Goal: Information Seeking & Learning: Learn about a topic

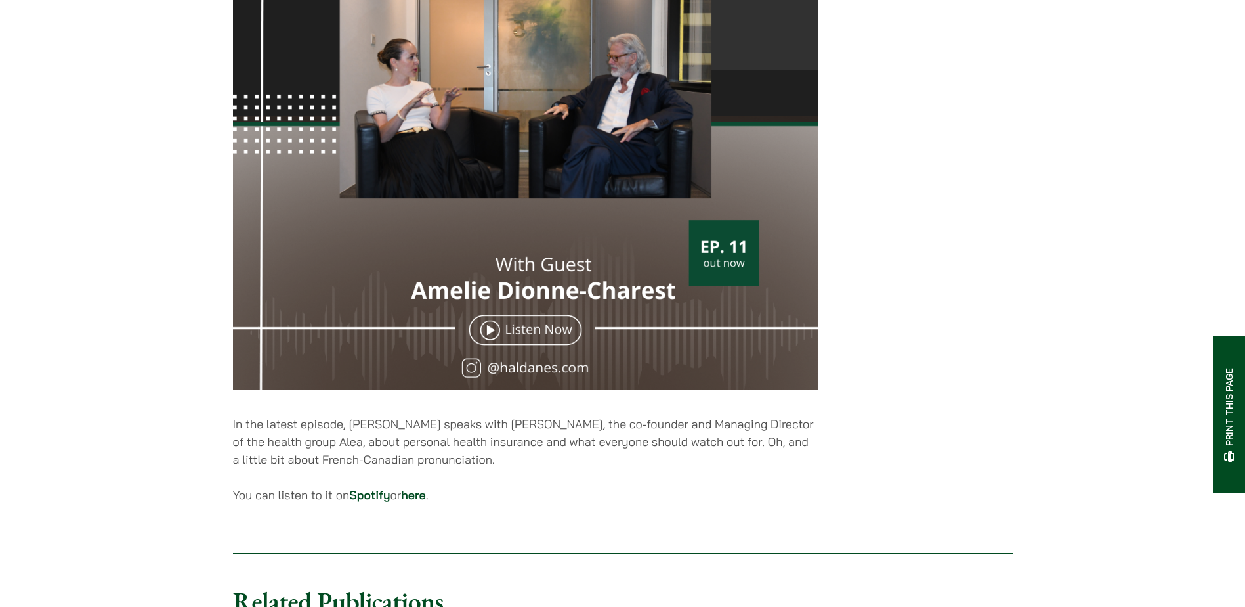
scroll to position [460, 0]
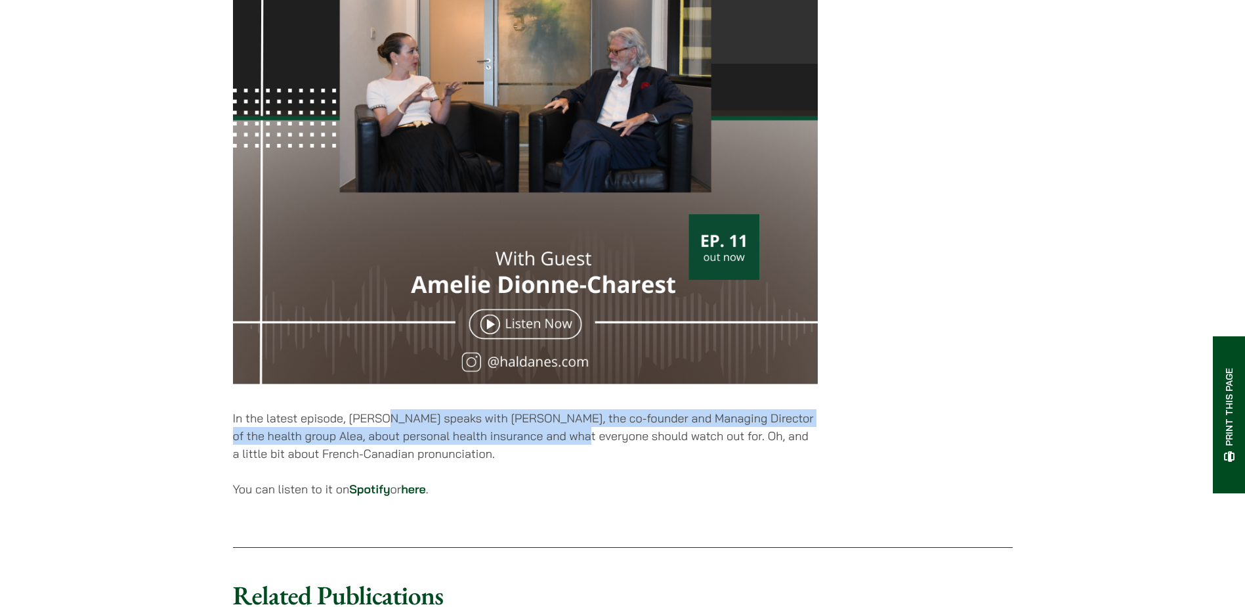
drag, startPoint x: 389, startPoint y: 427, endPoint x: 570, endPoint y: 439, distance: 180.9
click at [570, 439] on p "In the latest episode, Jonathan Midgley speaks with Amelie Dionne-Charest, the …" at bounding box center [525, 435] width 585 height 53
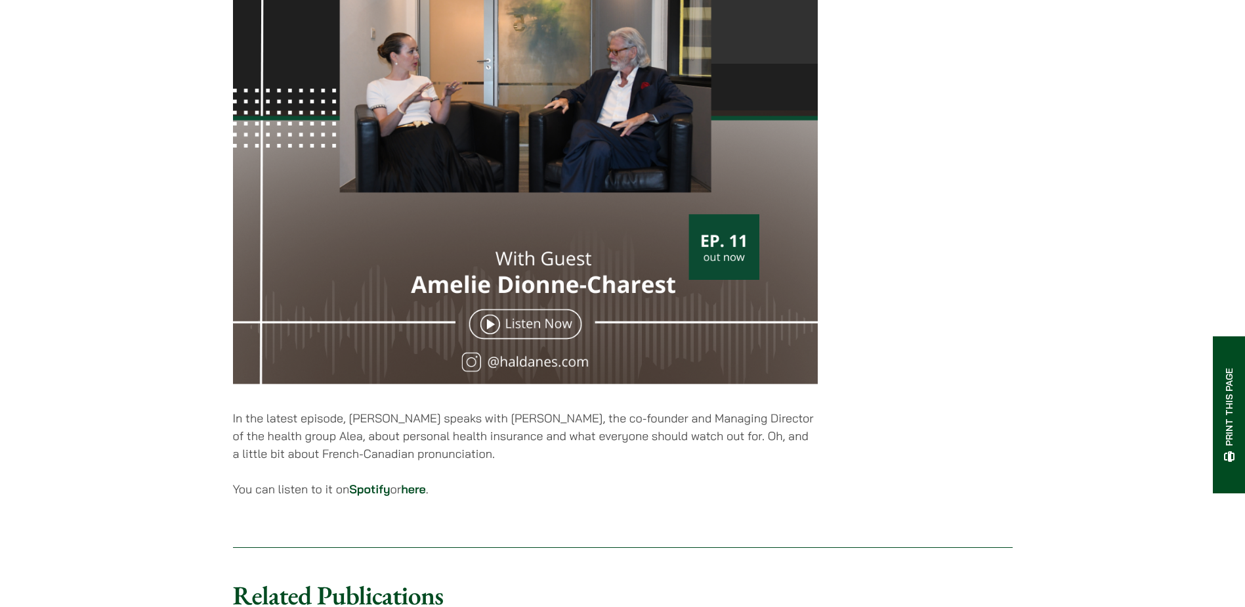
drag, startPoint x: 570, startPoint y: 439, endPoint x: 557, endPoint y: 467, distance: 30.9
click at [557, 462] on p "In the latest episode, Jonathan Midgley speaks with Amelie Dionne-Charest, the …" at bounding box center [525, 435] width 585 height 53
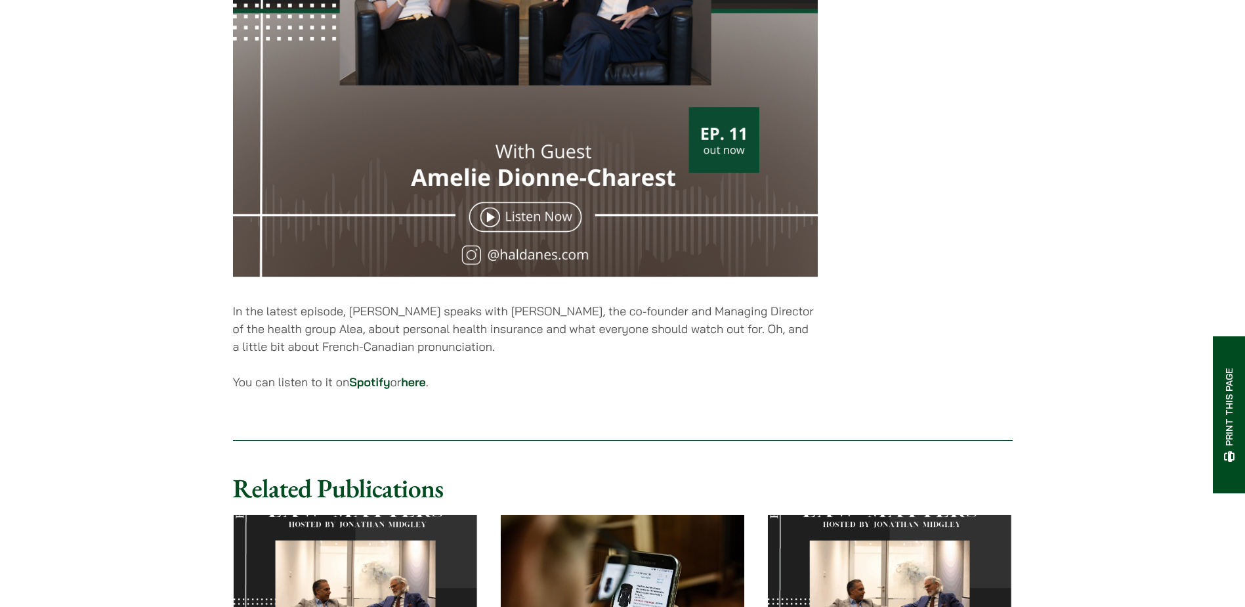
scroll to position [0, 0]
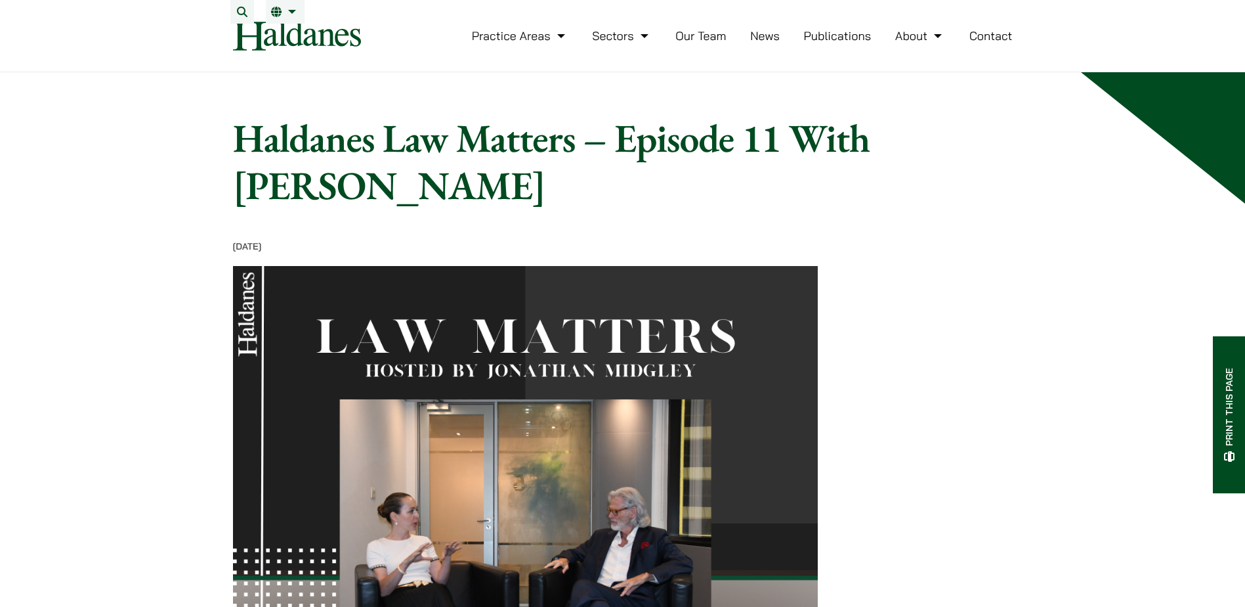
drag, startPoint x: 802, startPoint y: 54, endPoint x: 807, endPoint y: 51, distance: 6.8
click at [806, 50] on ul "Practice Areas Antitrust and Competition Law Civil Litigation & Dispute Resolut…" at bounding box center [742, 36] width 541 height 28
click at [835, 41] on link "Publications" at bounding box center [838, 35] width 68 height 15
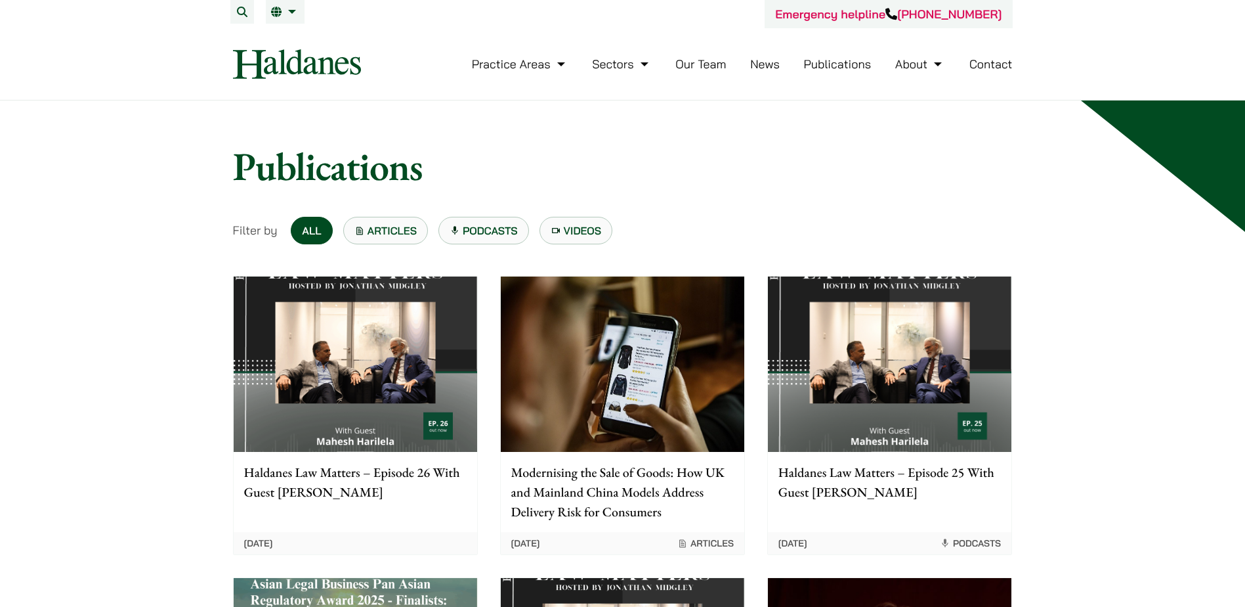
click at [487, 236] on link "Podcasts" at bounding box center [483, 231] width 91 height 28
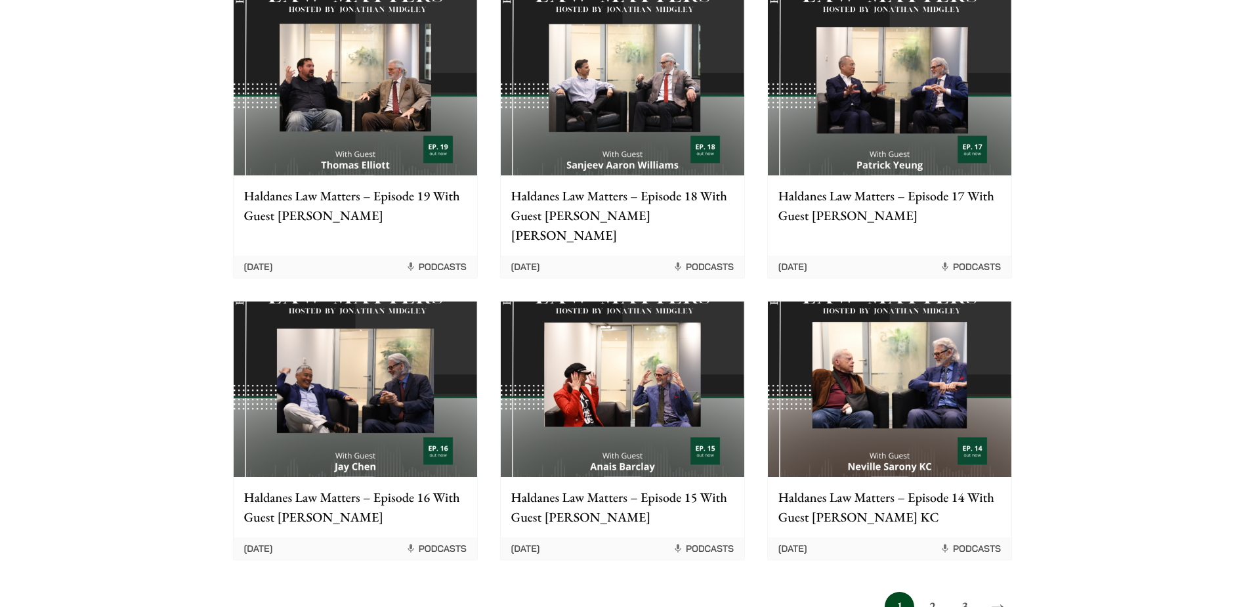
scroll to position [1116, 0]
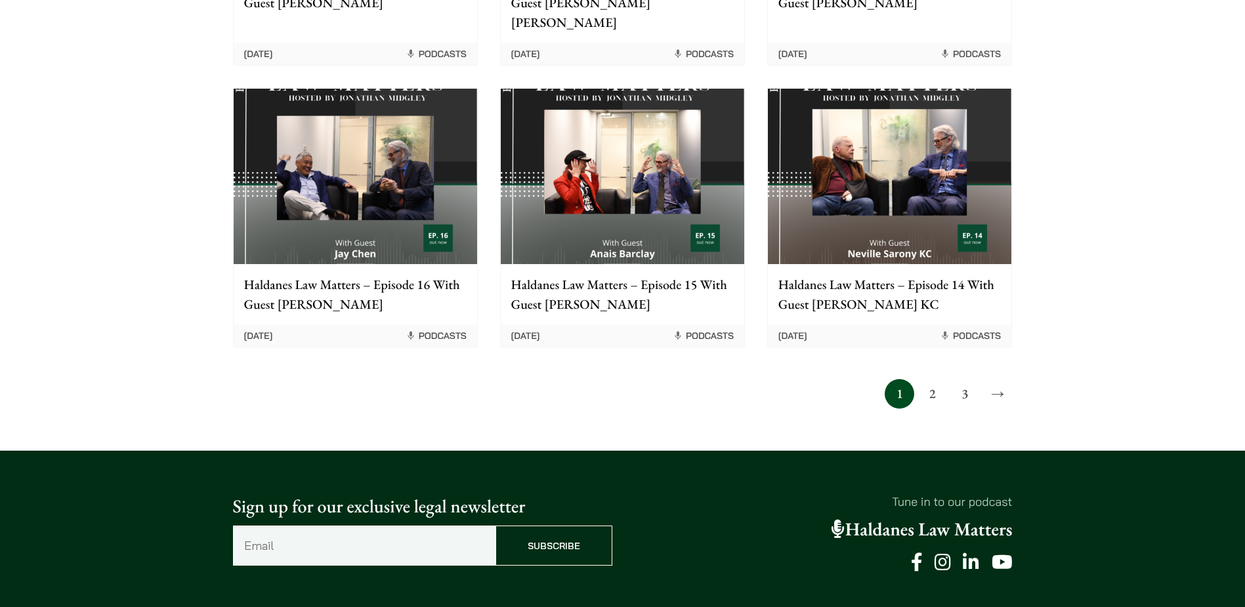
click at [926, 379] on link "2" at bounding box center [933, 394] width 30 height 30
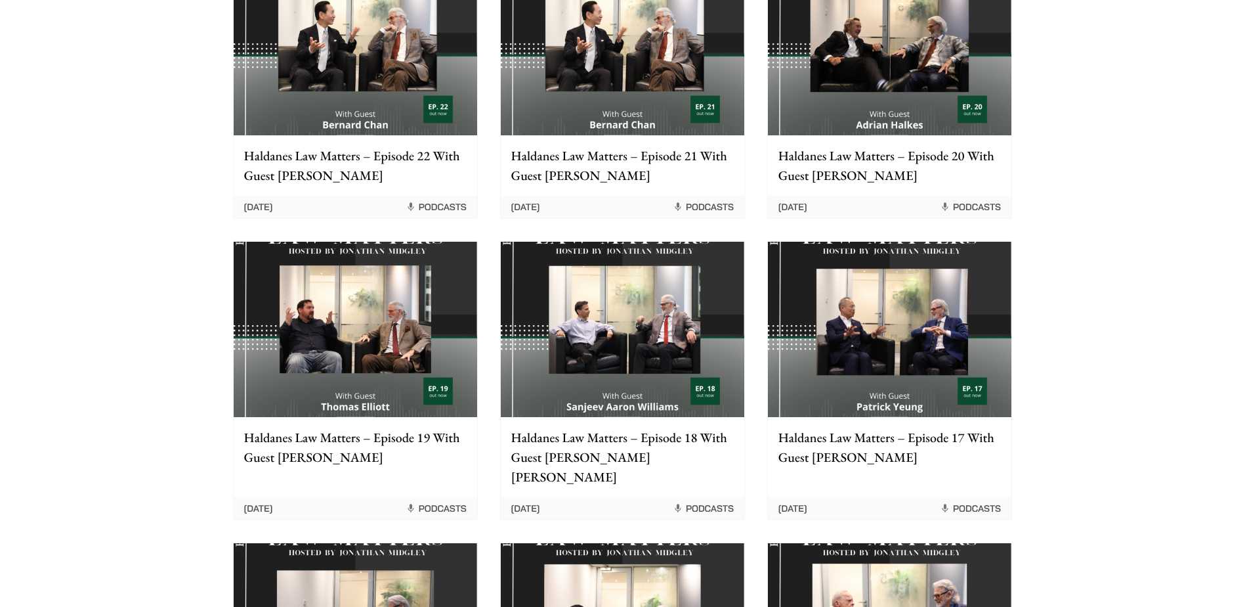
scroll to position [722, 0]
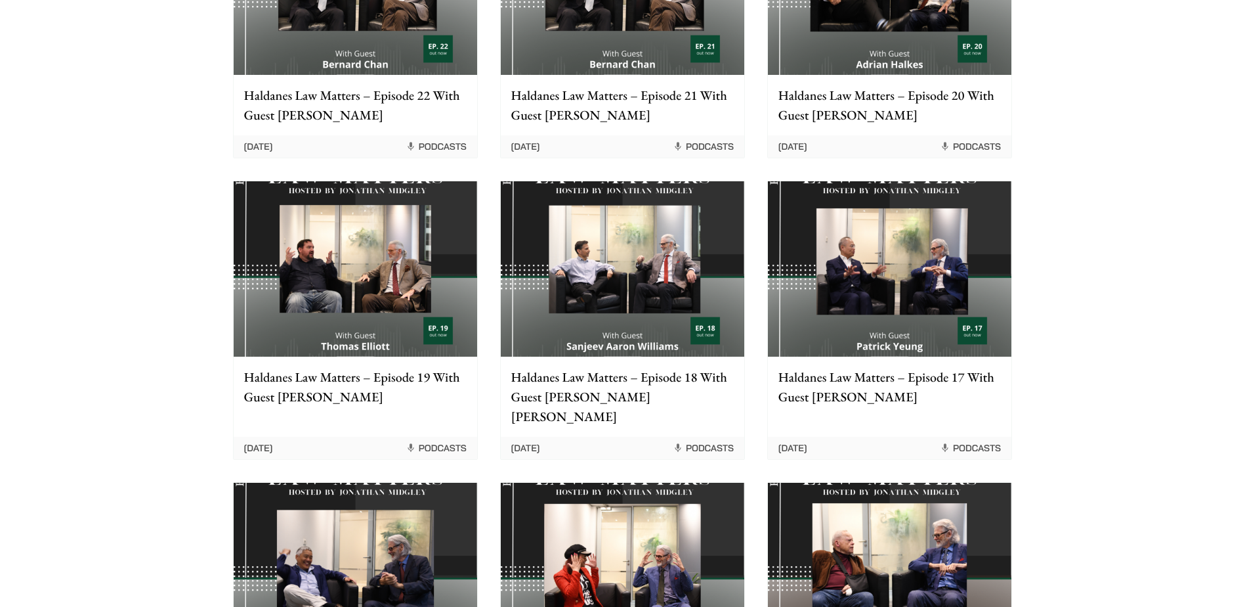
click at [132, 318] on div "Home » Podcasts Podcasts Available on: Filter by All Articles Podcasts Videos H…" at bounding box center [622, 111] width 1245 height 1466
click at [129, 77] on div "Home » Podcasts Podcasts Available on: Filter by All Articles Podcasts Videos H…" at bounding box center [622, 111] width 1245 height 1466
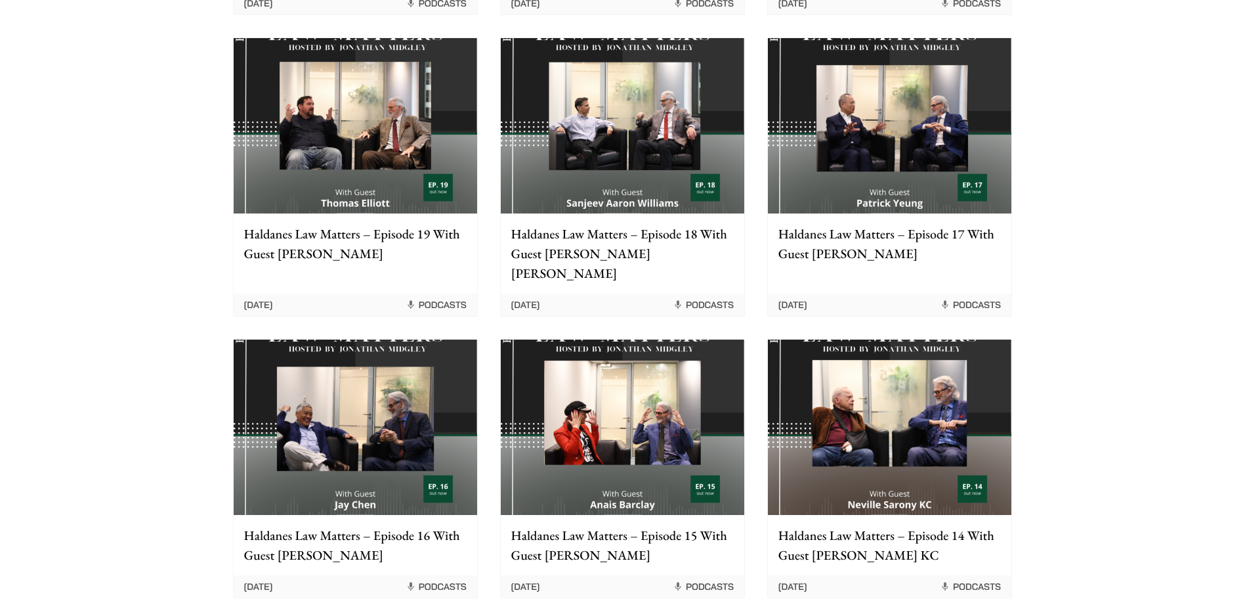
scroll to position [985, 0]
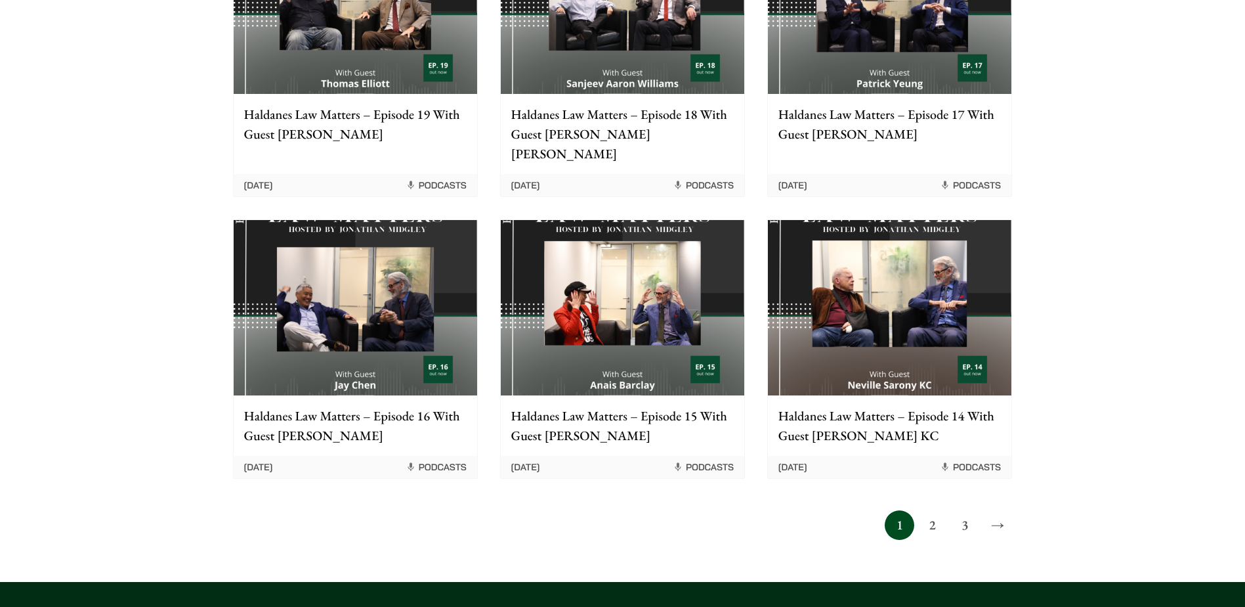
click at [1003, 510] on link "→" at bounding box center [998, 525] width 30 height 30
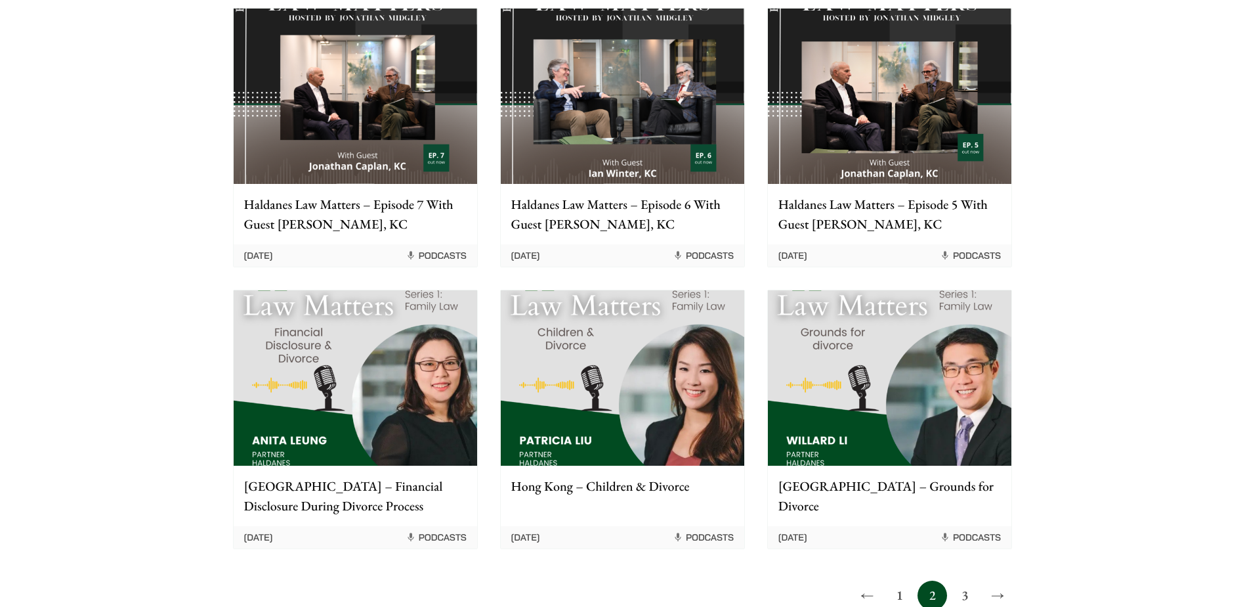
scroll to position [1004, 0]
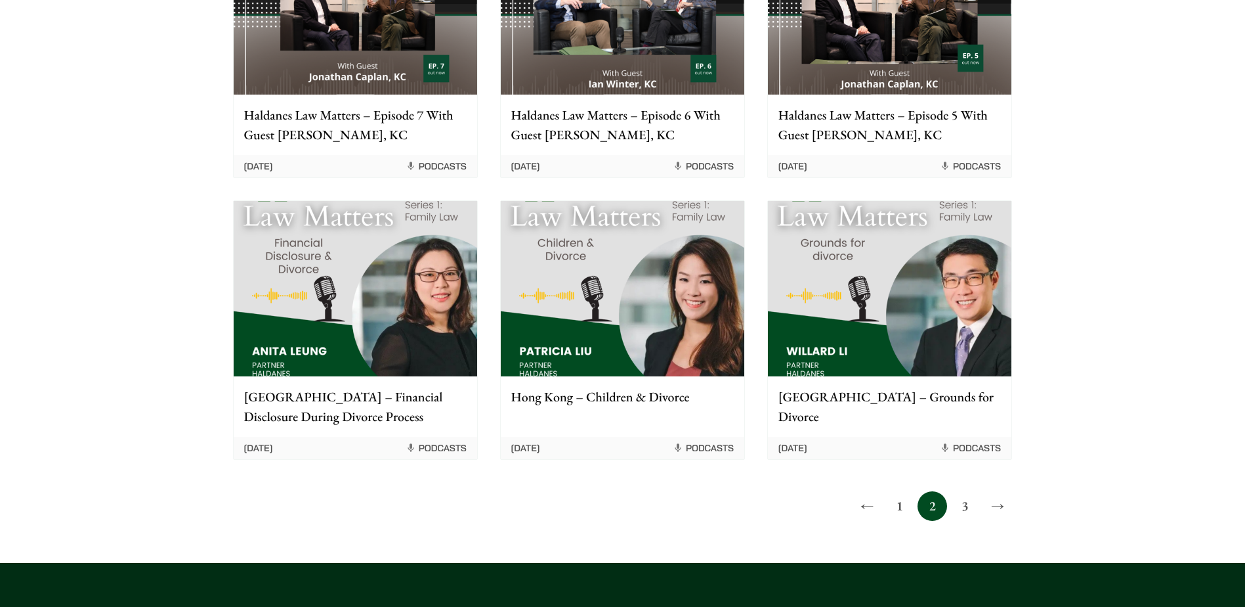
click at [966, 491] on link "3" at bounding box center [966, 506] width 30 height 30
drag, startPoint x: 53, startPoint y: 367, endPoint x: 100, endPoint y: 401, distance: 57.8
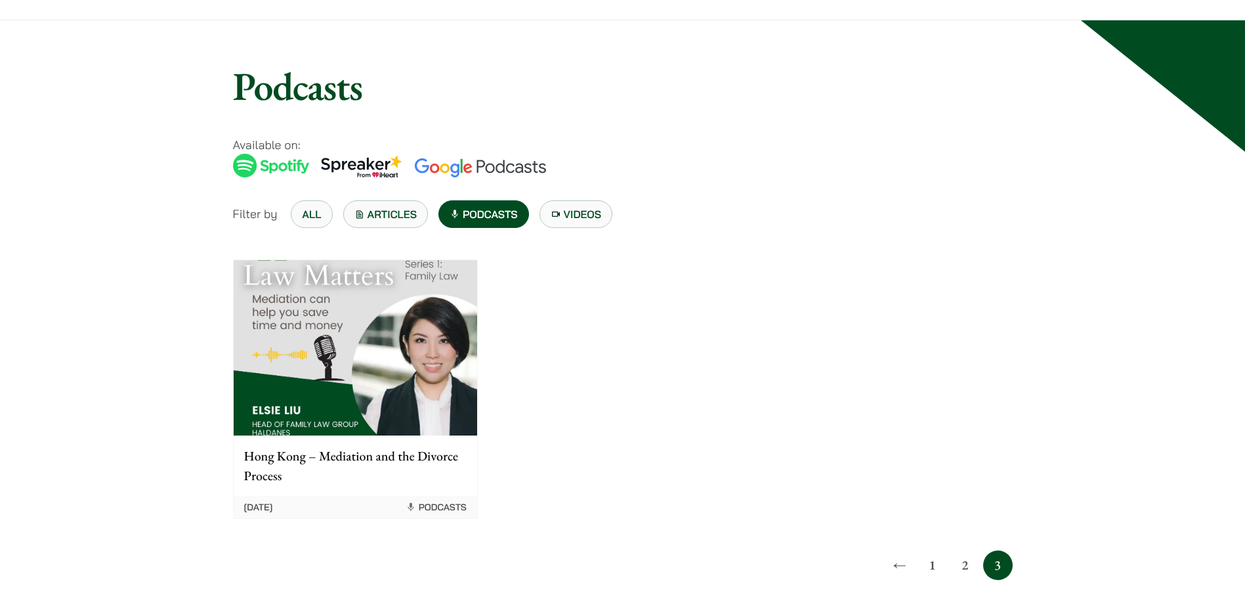
scroll to position [197, 0]
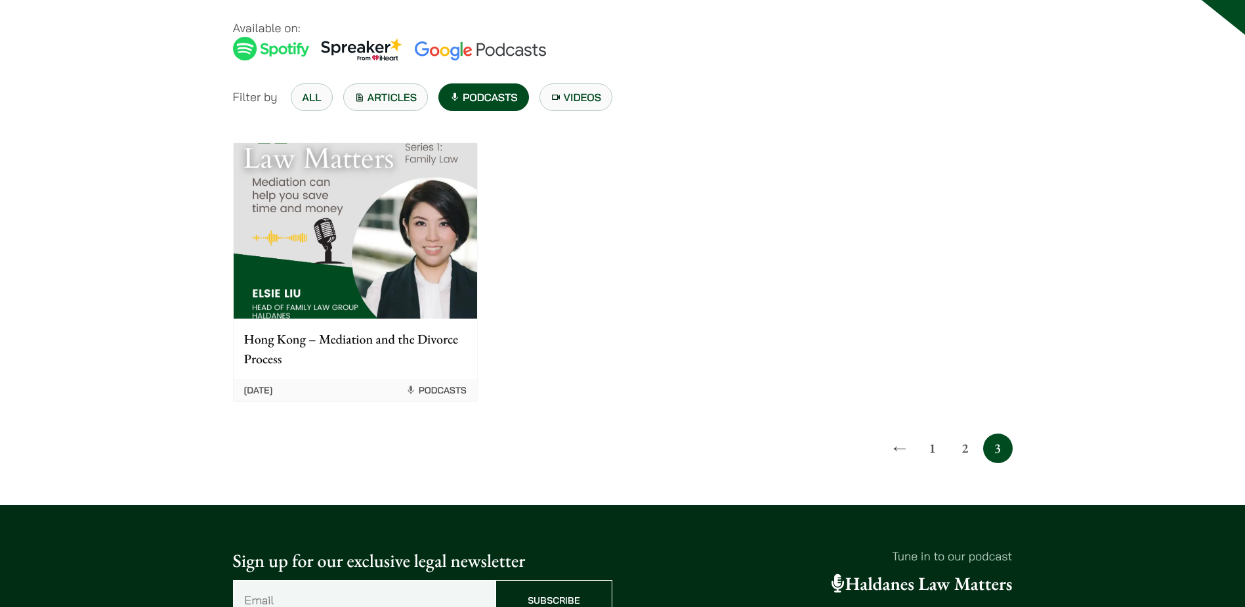
click at [817, 353] on div "Hong Kong – Mediation and the Divorce Process [DATE] Podcasts" at bounding box center [623, 272] width 802 height 282
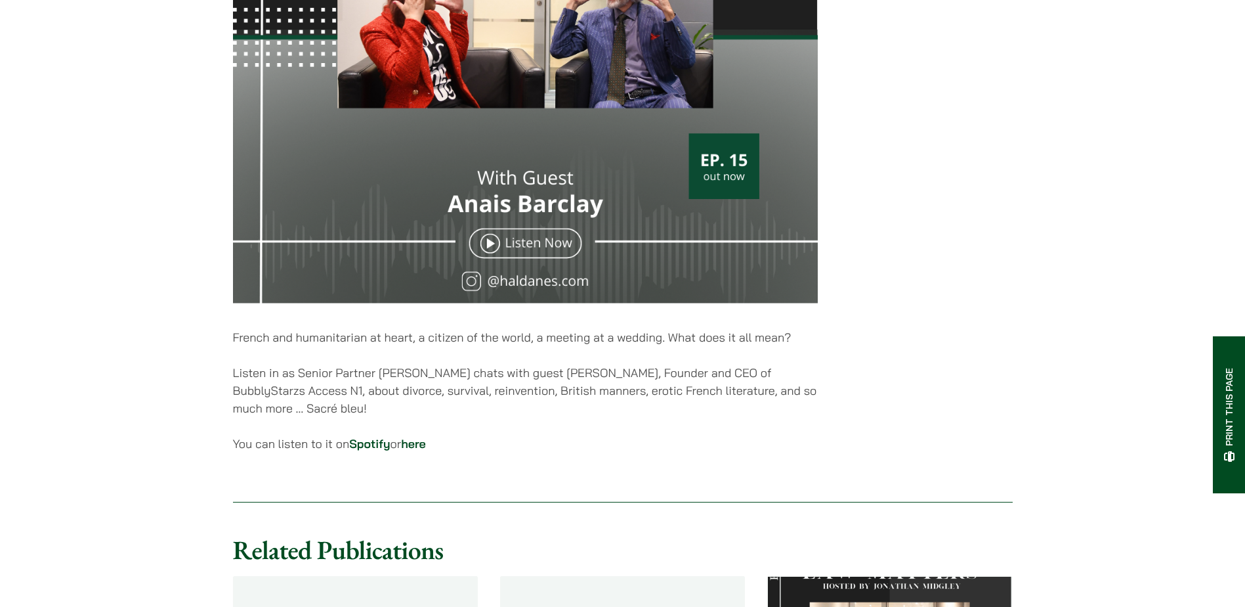
scroll to position [591, 0]
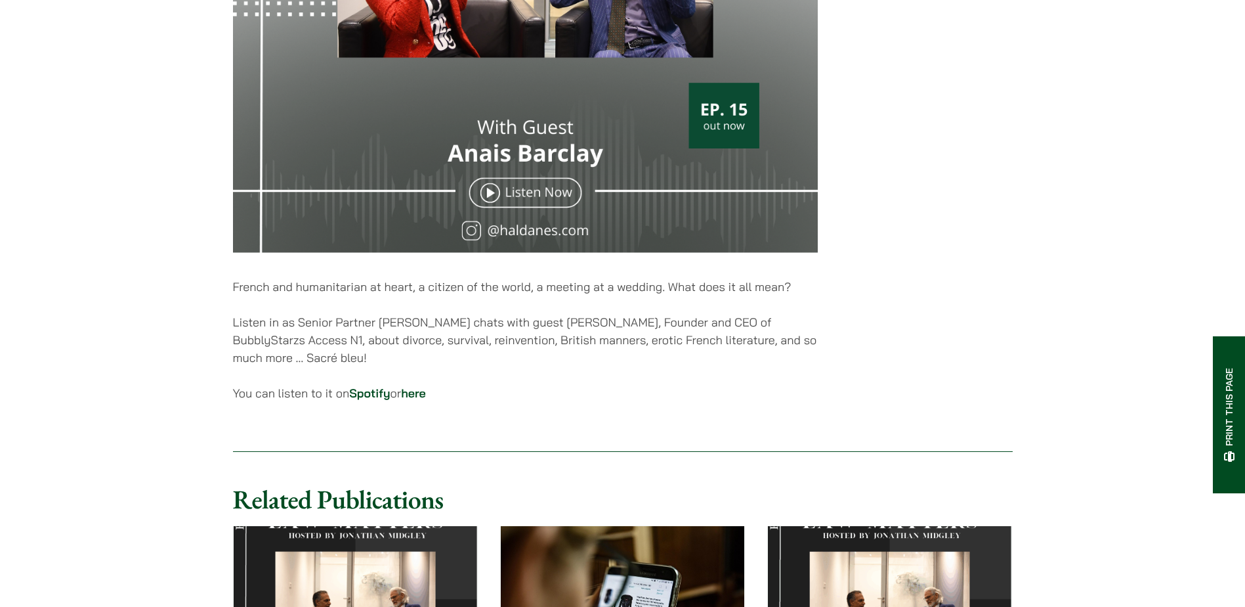
drag, startPoint x: 475, startPoint y: 374, endPoint x: 198, endPoint y: 338, distance: 278.6
click at [198, 338] on div "Home » Publications » [PERSON_NAME] Law Matters – Episode 15 With Guest [PERSON…" at bounding box center [622, 163] width 1245 height 1365
drag, startPoint x: 198, startPoint y: 338, endPoint x: 188, endPoint y: 359, distance: 23.2
click at [188, 356] on div "Home » Publications » Haldanes Law Matters – Episode 15 With Guest Anais Barcla…" at bounding box center [622, 163] width 1245 height 1365
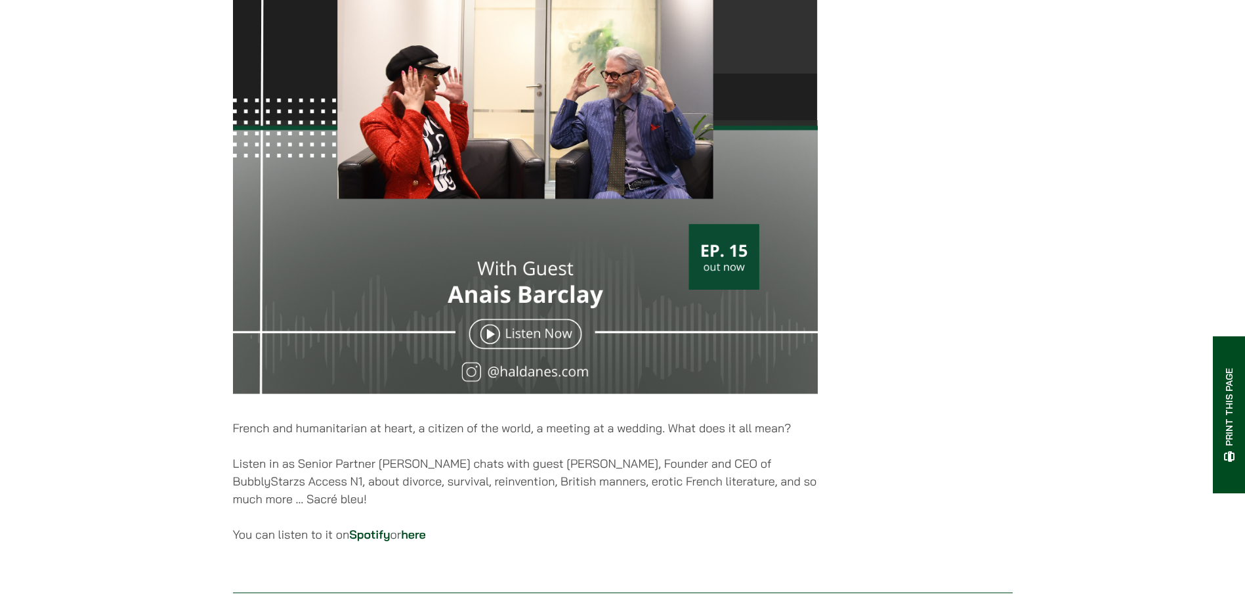
scroll to position [460, 0]
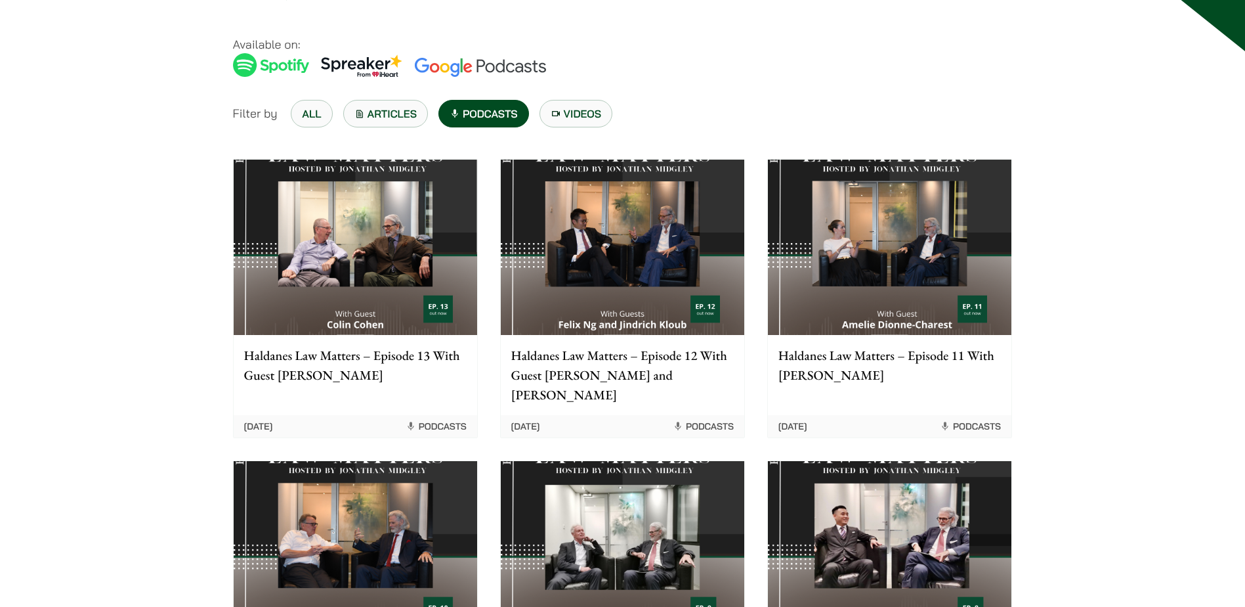
scroll to position [263, 0]
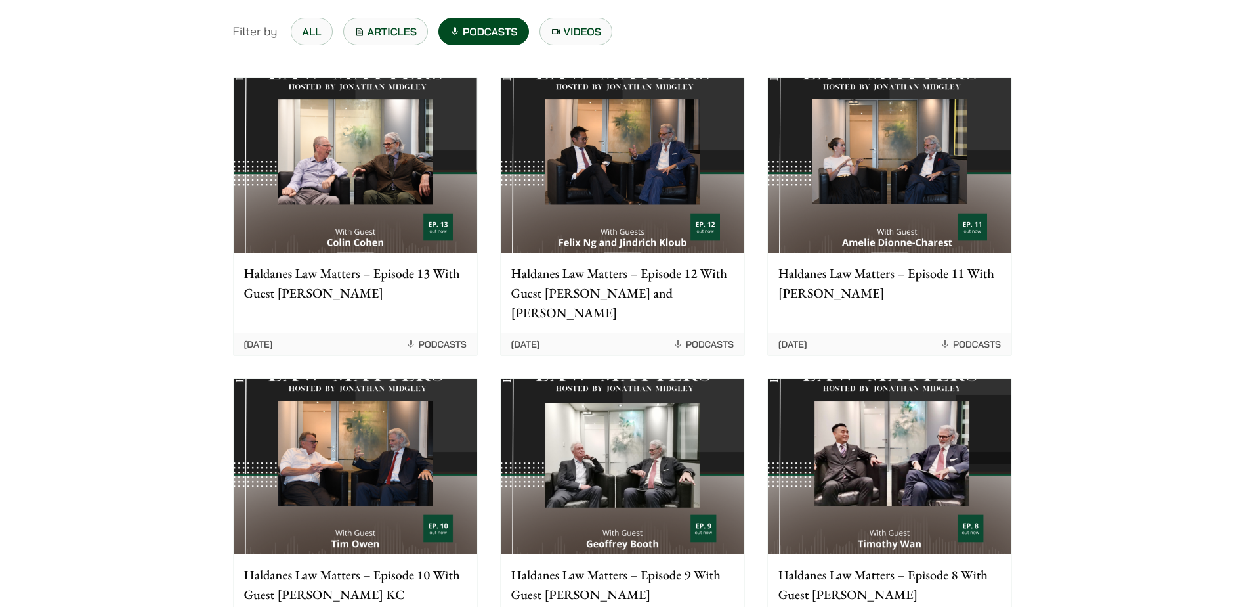
click at [1165, 363] on div "Home » Podcasts » Page 2 Podcasts Available on: Filter by All Articles Podcasts…" at bounding box center [622, 571] width 1245 height 1466
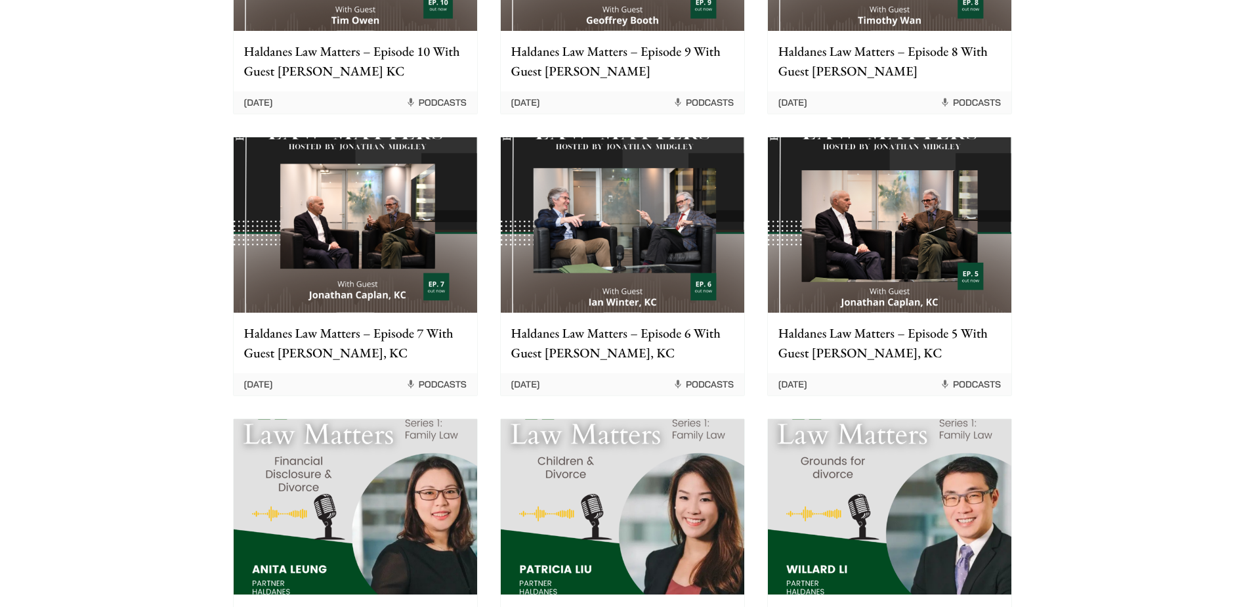
scroll to position [919, 0]
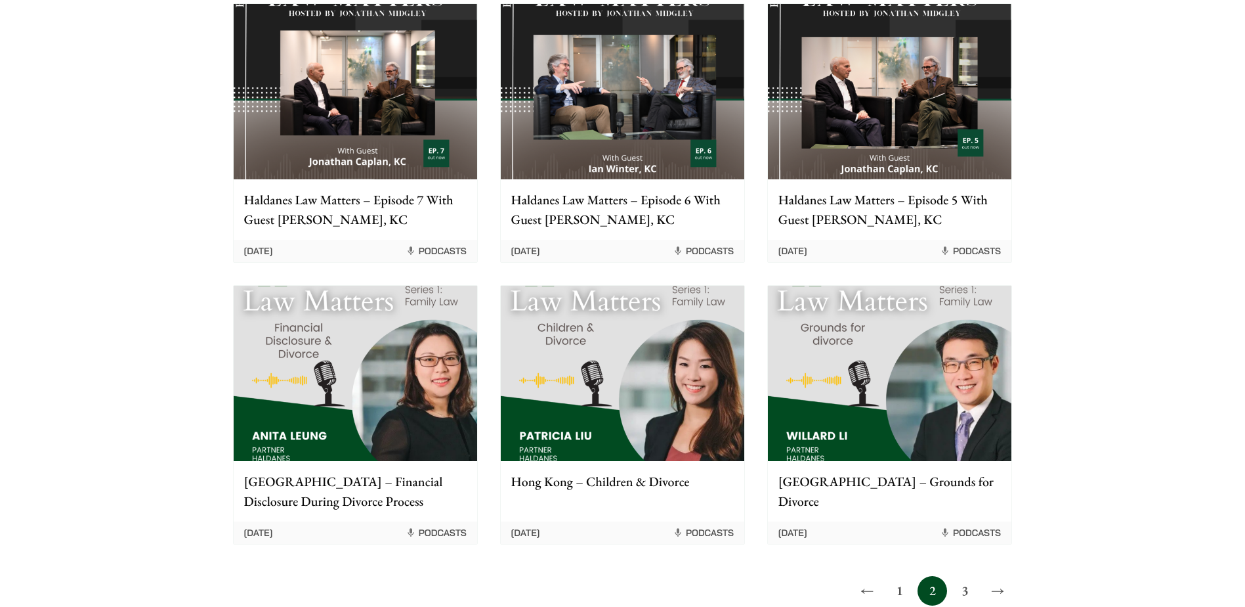
click at [973, 576] on link "3" at bounding box center [966, 591] width 30 height 30
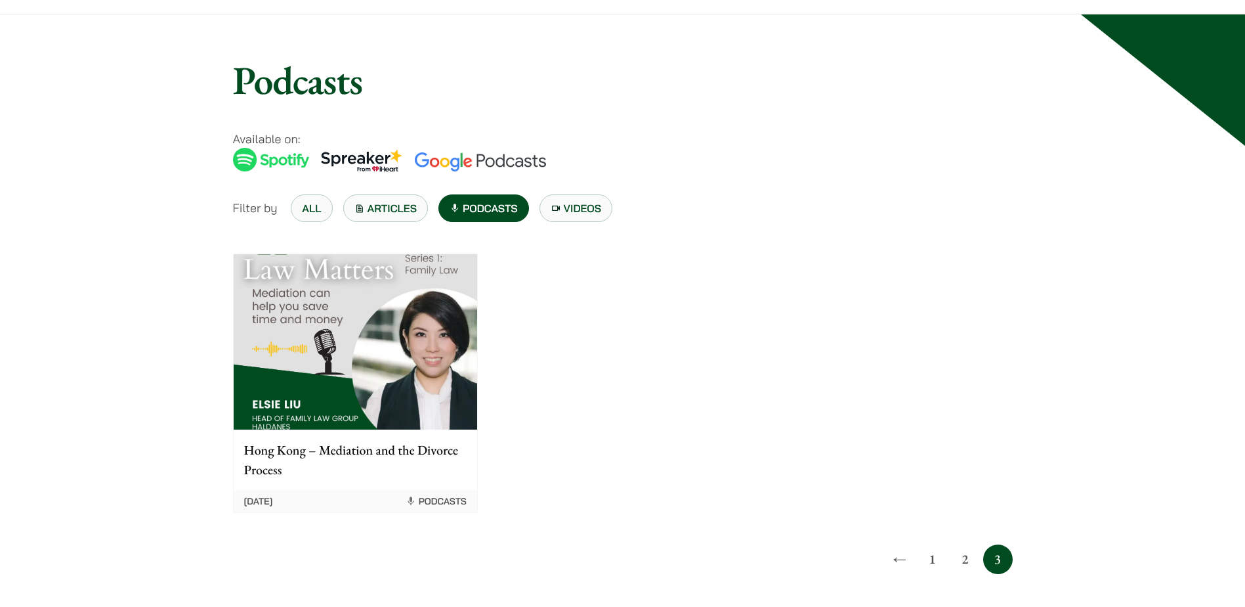
scroll to position [197, 0]
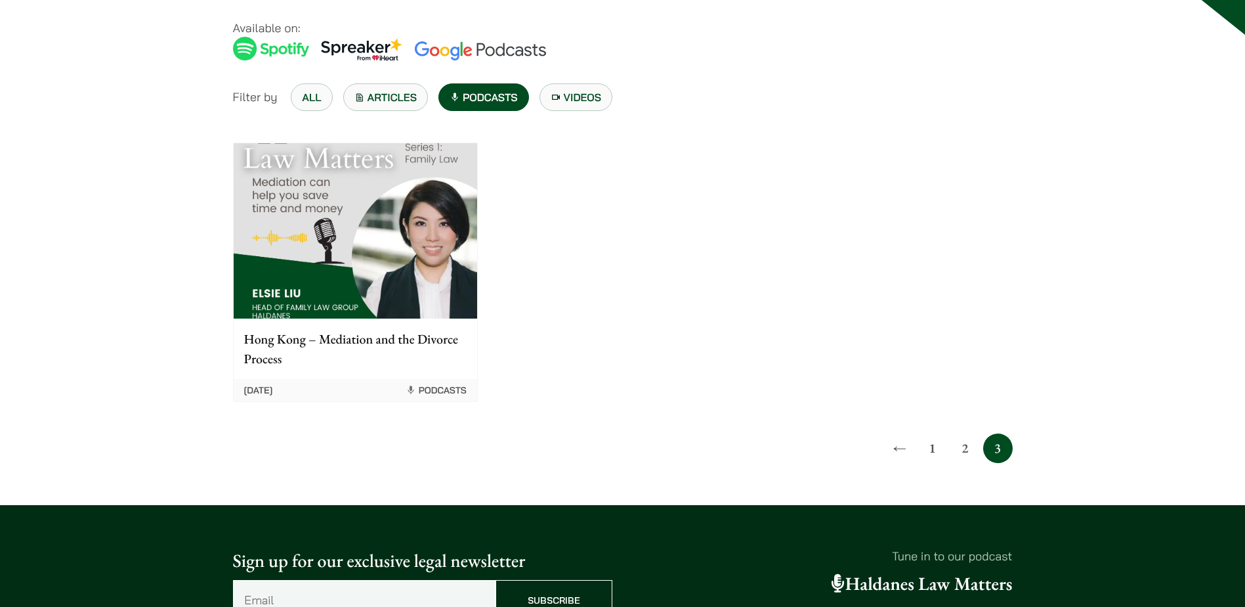
click at [931, 457] on link "1" at bounding box center [933, 448] width 30 height 30
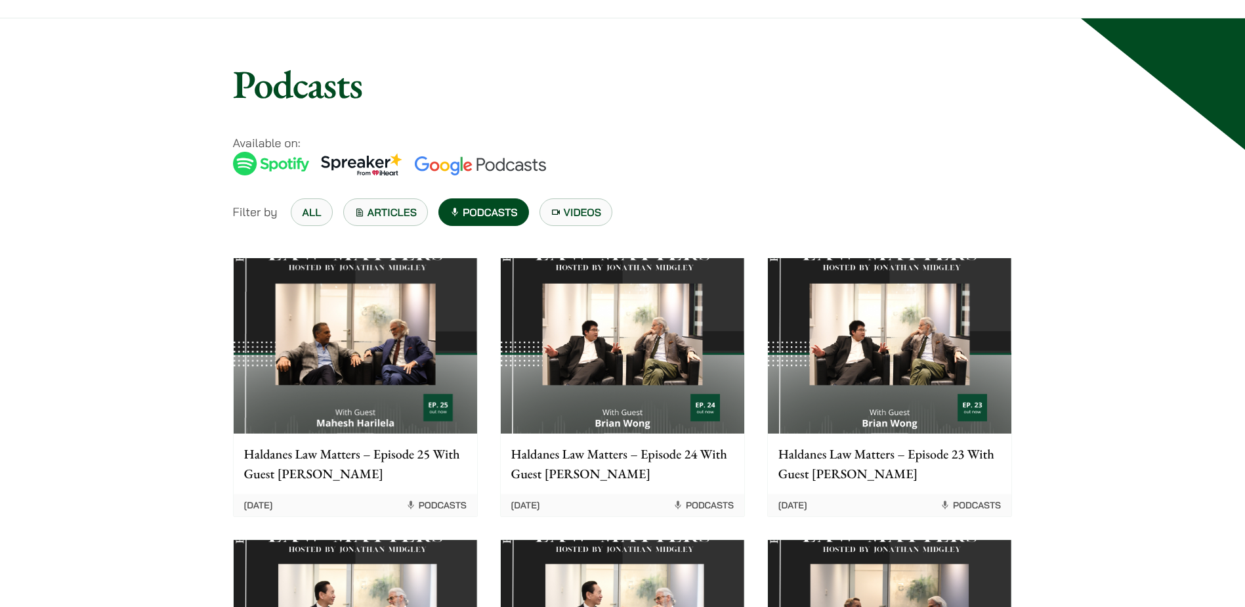
scroll to position [197, 0]
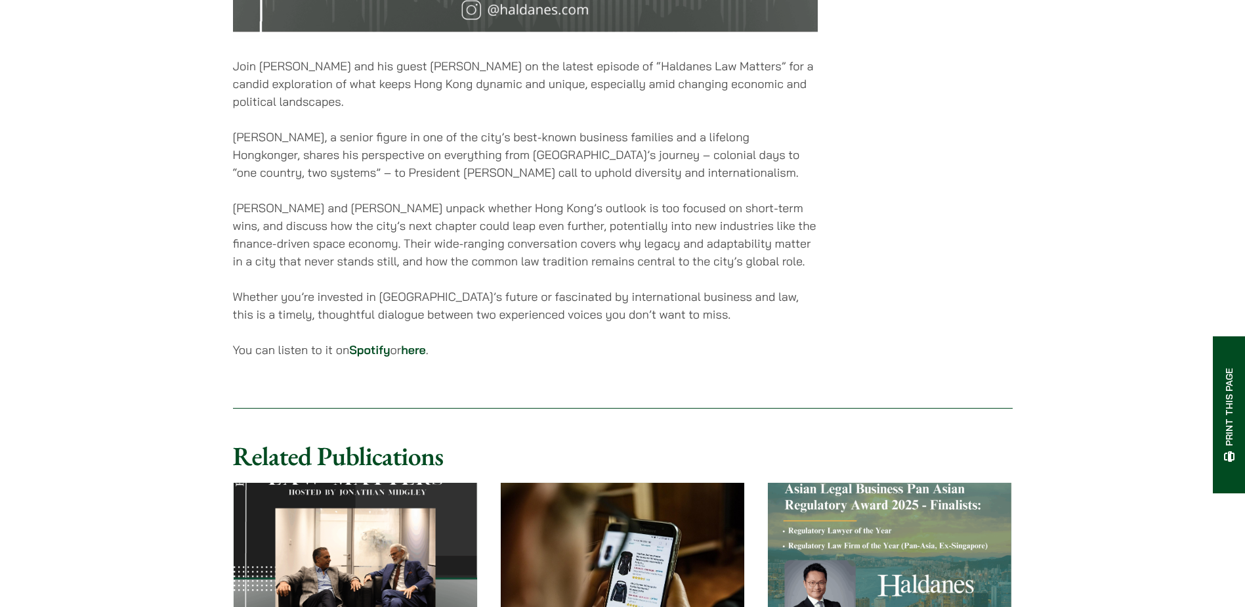
scroll to position [788, 0]
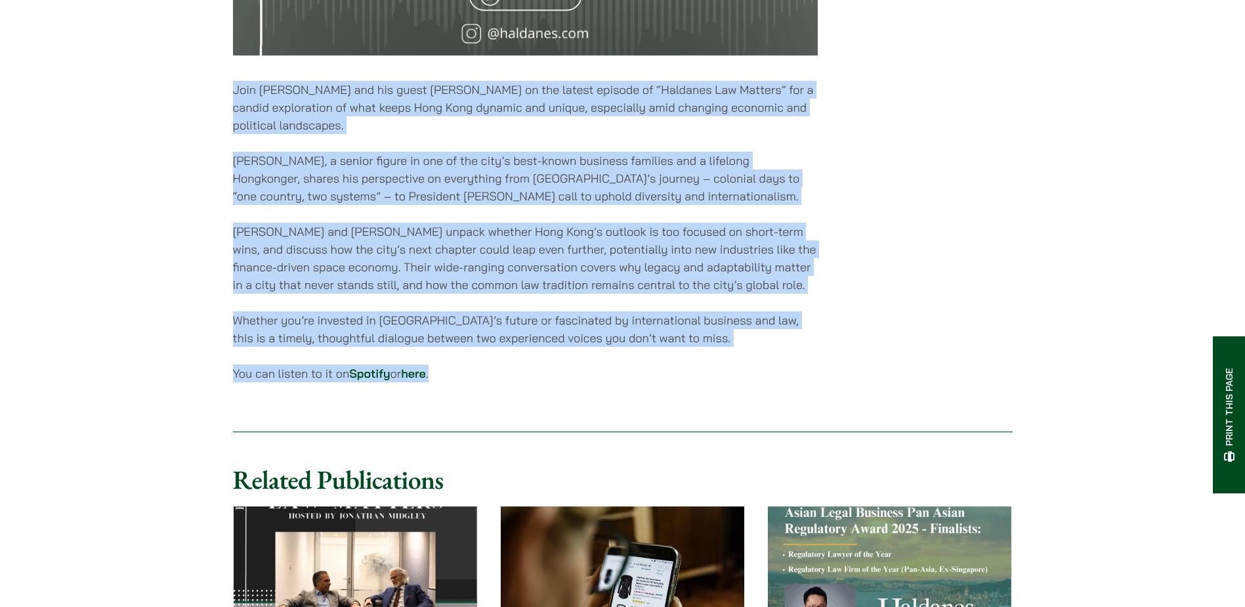
drag, startPoint x: 572, startPoint y: 382, endPoint x: 139, endPoint y: 91, distance: 521.8
click at [139, 91] on div "Home » Publications » Haldanes Law Matters – Episode 25 With Guest Mahesh Haril…" at bounding box center [622, 55] width 1245 height 1542
drag, startPoint x: 139, startPoint y: 91, endPoint x: 635, endPoint y: 348, distance: 559.3
click at [635, 347] on p "Whether you’re invested in Hong Kong’s future or fascinated by international bu…" at bounding box center [525, 328] width 585 height 35
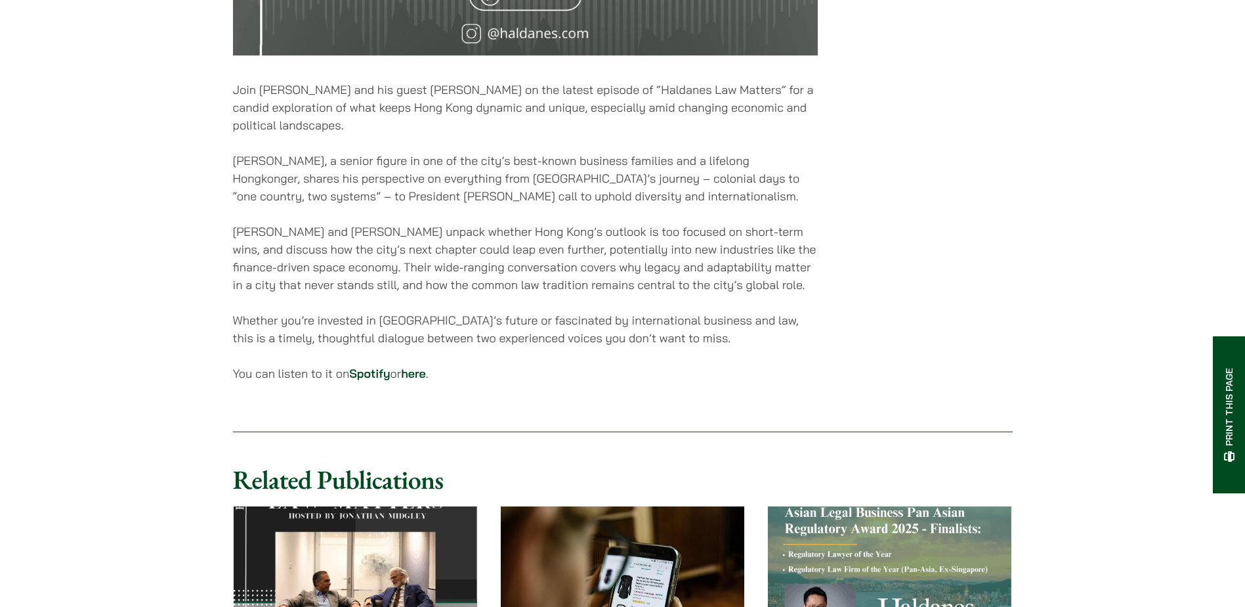
click at [357, 246] on p "Jonathan and Mahesh unpack whether Hong Kong’s outlook is too focused on short-…" at bounding box center [525, 258] width 585 height 71
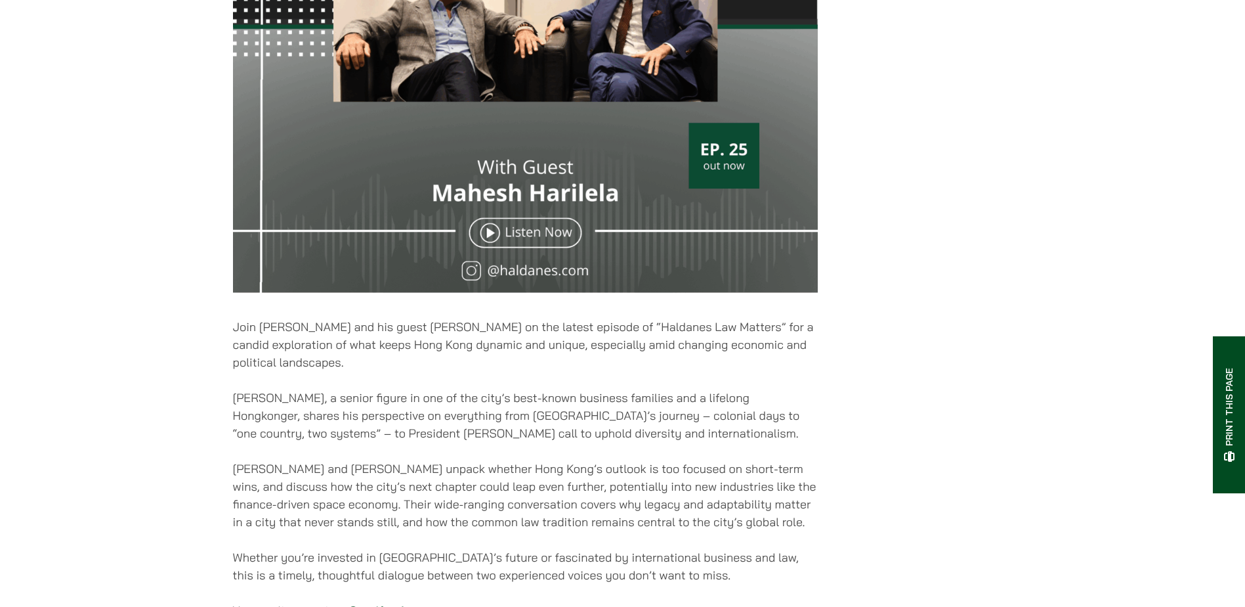
scroll to position [656, 0]
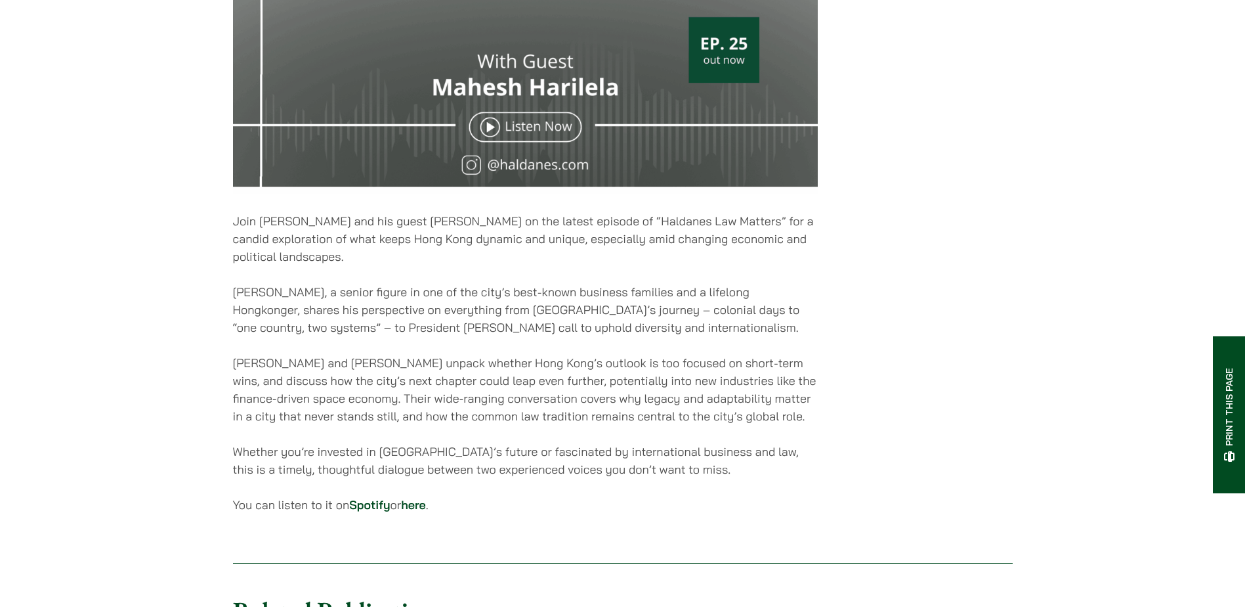
click at [620, 435] on div "04/09/2025 Join Jonathan Midgley and his guest Mahesh Harilela on the latest ep…" at bounding box center [525, 57] width 585 height 947
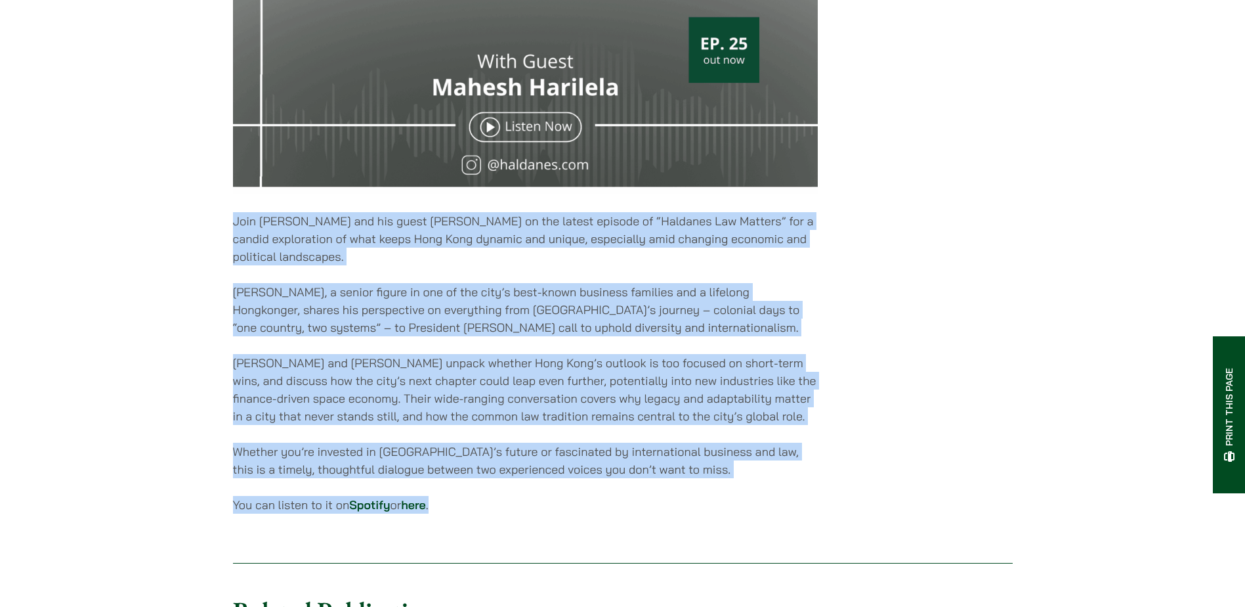
drag, startPoint x: 729, startPoint y: 490, endPoint x: 222, endPoint y: 223, distance: 572.9
click at [222, 223] on div "Home » Publications » Haldanes Law Matters – Episode 25 With Guest Mahesh Haril…" at bounding box center [622, 192] width 827 height 1469
drag, startPoint x: 222, startPoint y: 223, endPoint x: 405, endPoint y: 286, distance: 193.7
click at [405, 285] on div "04/09/2025 Join Jonathan Midgley and his guest Mahesh Harilela on the latest ep…" at bounding box center [525, 57] width 585 height 947
click at [429, 276] on div "04/09/2025 Join Jonathan Midgley and his guest Mahesh Harilela on the latest ep…" at bounding box center [525, 57] width 585 height 947
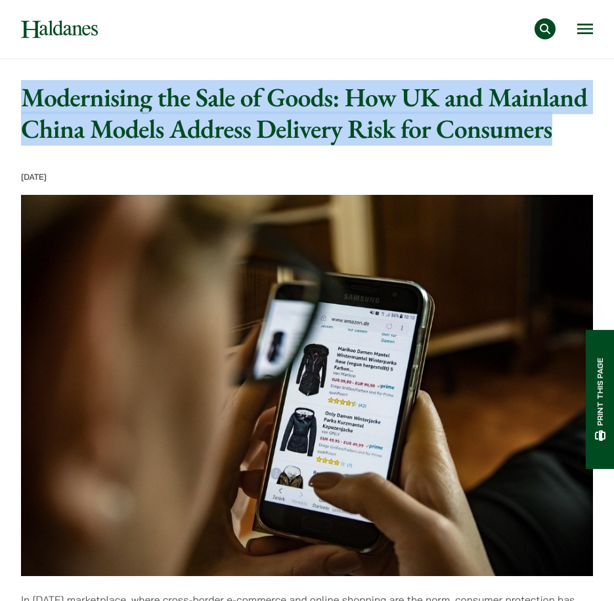
drag, startPoint x: 30, startPoint y: 98, endPoint x: 570, endPoint y: 122, distance: 540.8
click at [570, 122] on h1 "Modernising the Sale of Goods: How UK and Mainland China Models Address Deliver…" at bounding box center [307, 112] width 572 height 63
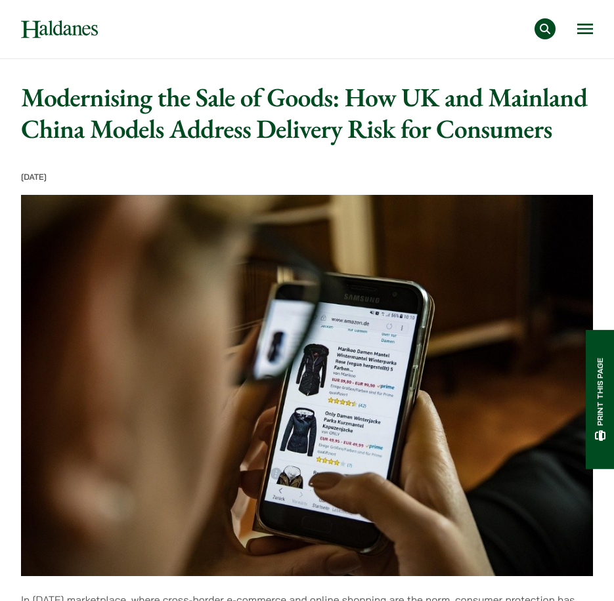
click at [544, 177] on p "[DATE]" at bounding box center [307, 178] width 572 height 11
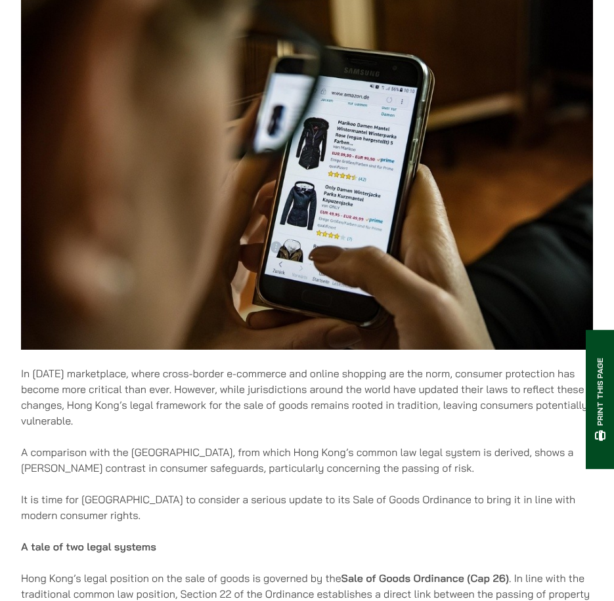
scroll to position [460, 0]
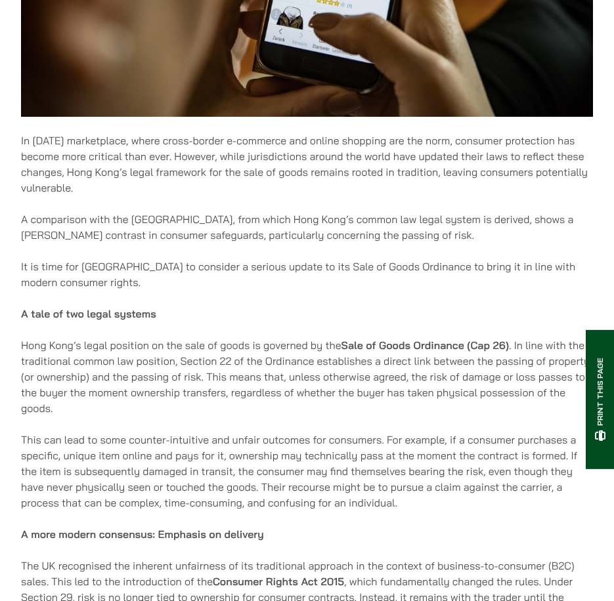
click at [270, 324] on div "30/09/2025 In today’s marketplace, where cross-border e-commerce and online sho…" at bounding box center [307, 600] width 572 height 1774
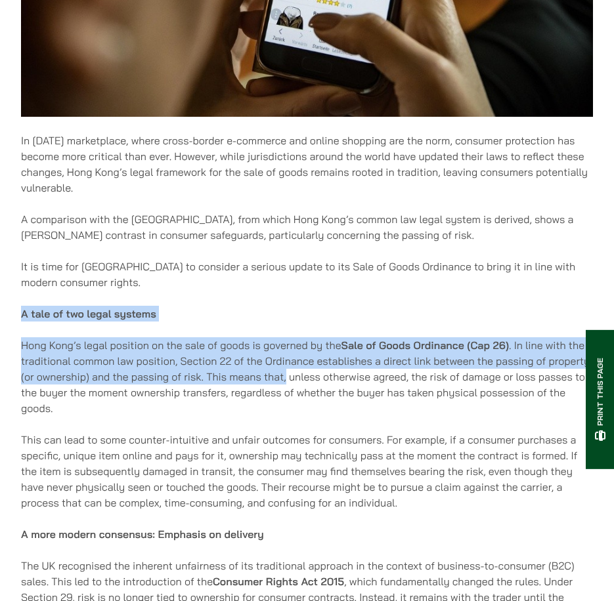
drag, startPoint x: 15, startPoint y: 312, endPoint x: 287, endPoint y: 383, distance: 281.0
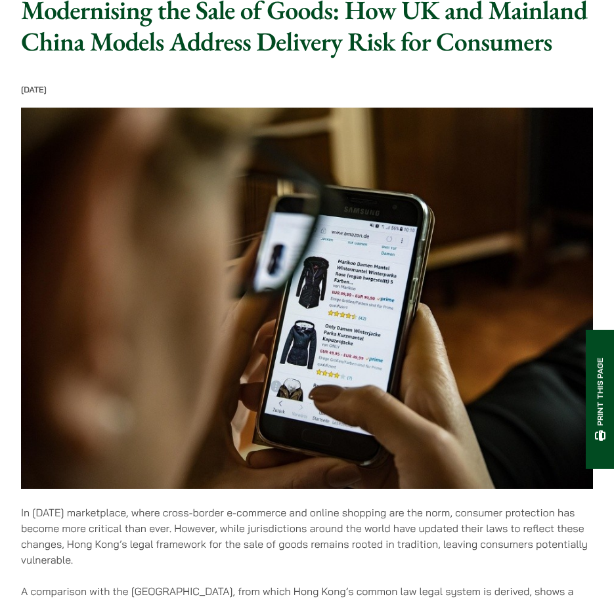
scroll to position [0, 0]
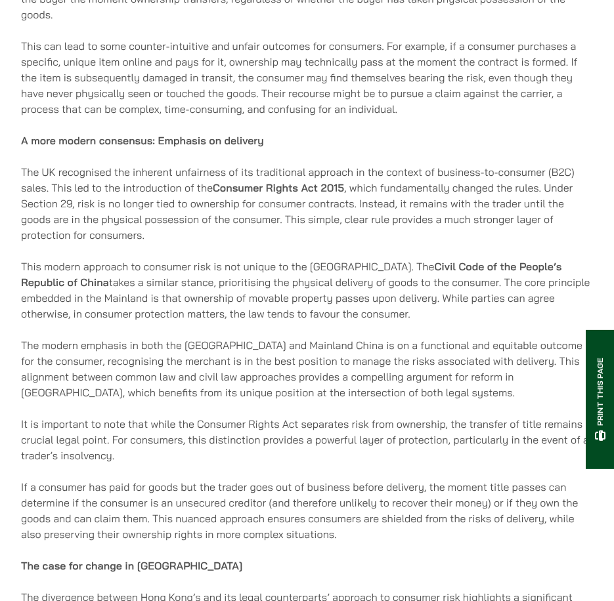
click at [309, 461] on p "It is important to note that while the Consumer Rights Act separates risk from …" at bounding box center [307, 439] width 572 height 47
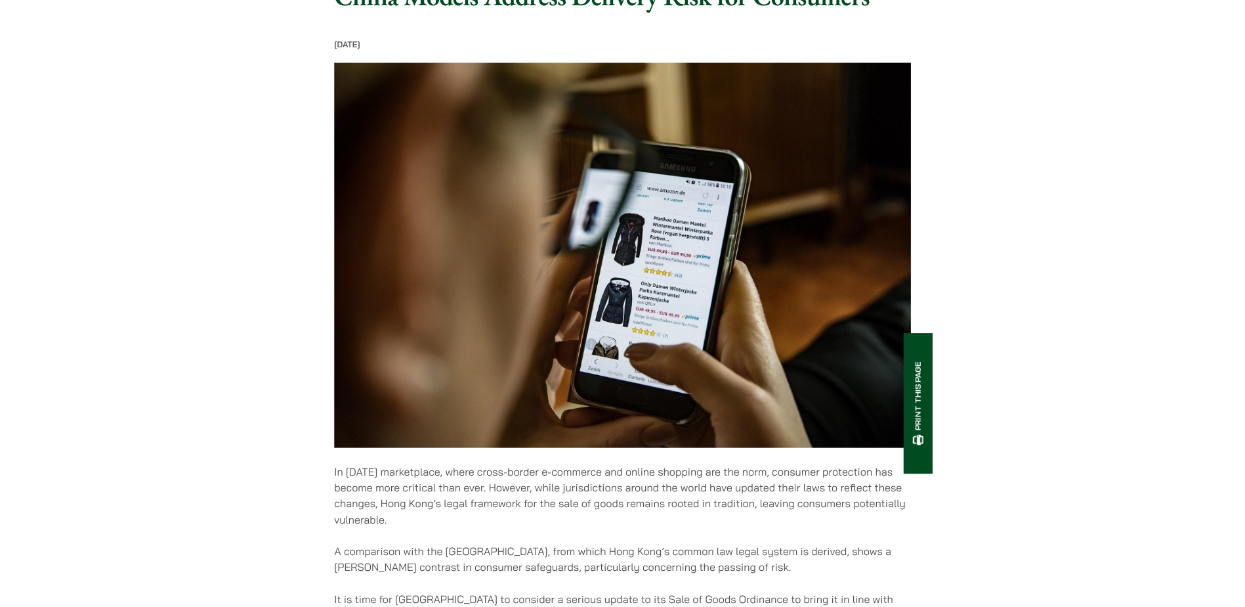
scroll to position [131, 0]
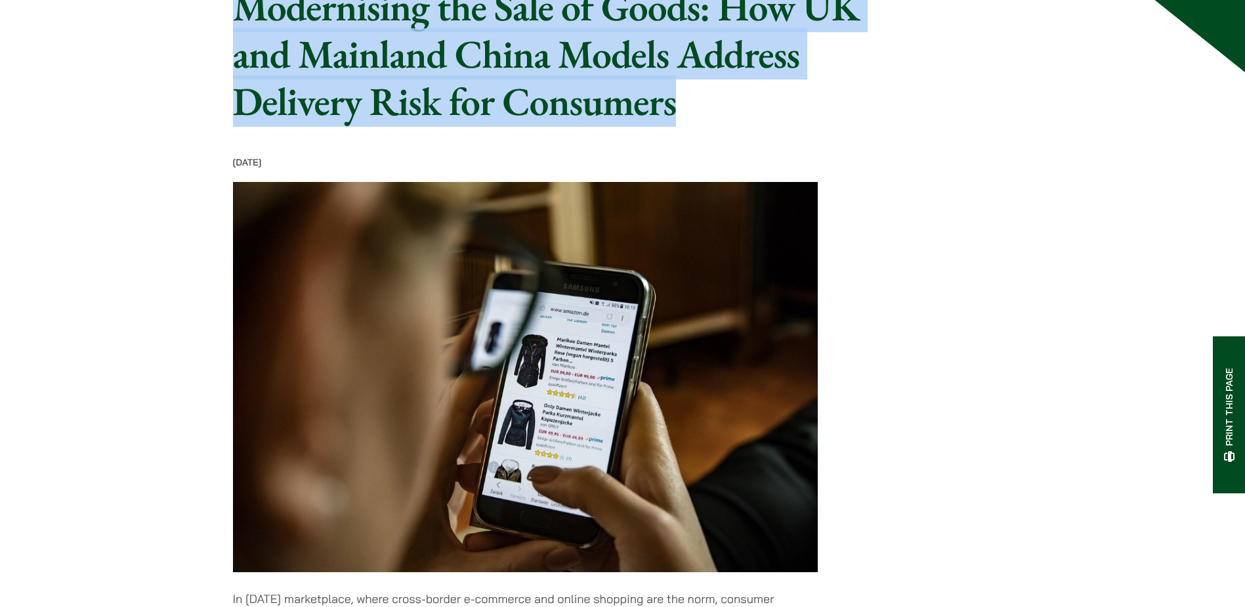
drag, startPoint x: 237, startPoint y: 15, endPoint x: 692, endPoint y: 130, distance: 469.2
click at [692, 125] on h1 "Modernising the Sale of Goods: How UK and Mainland China Models Address Deliver…" at bounding box center [573, 54] width 681 height 142
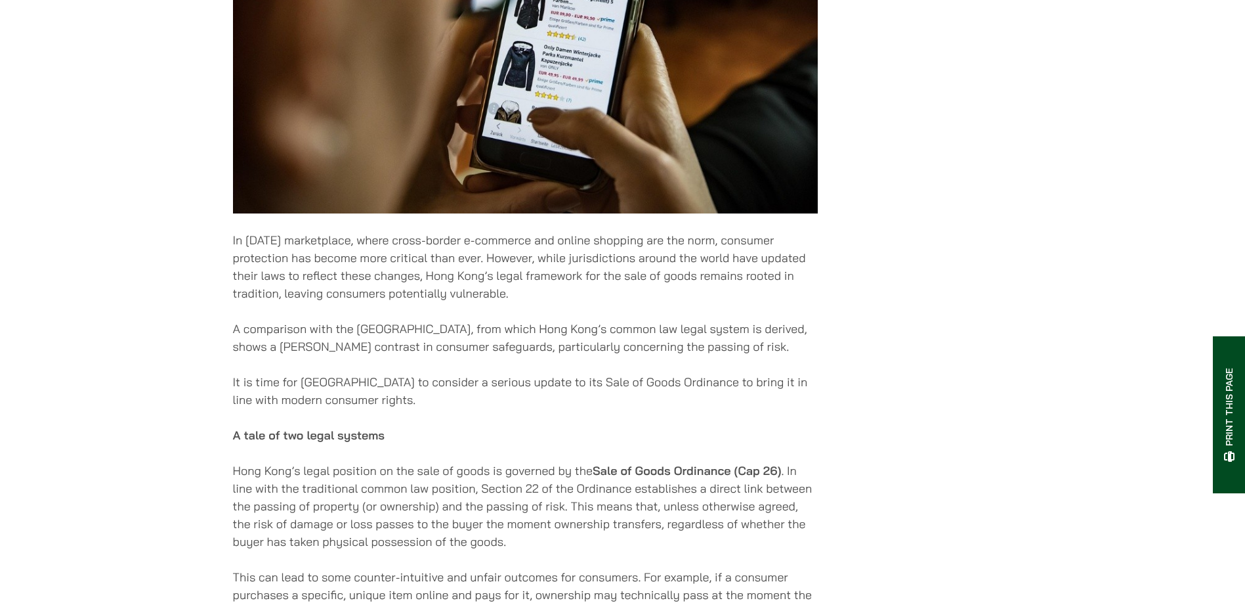
scroll to position [591, 0]
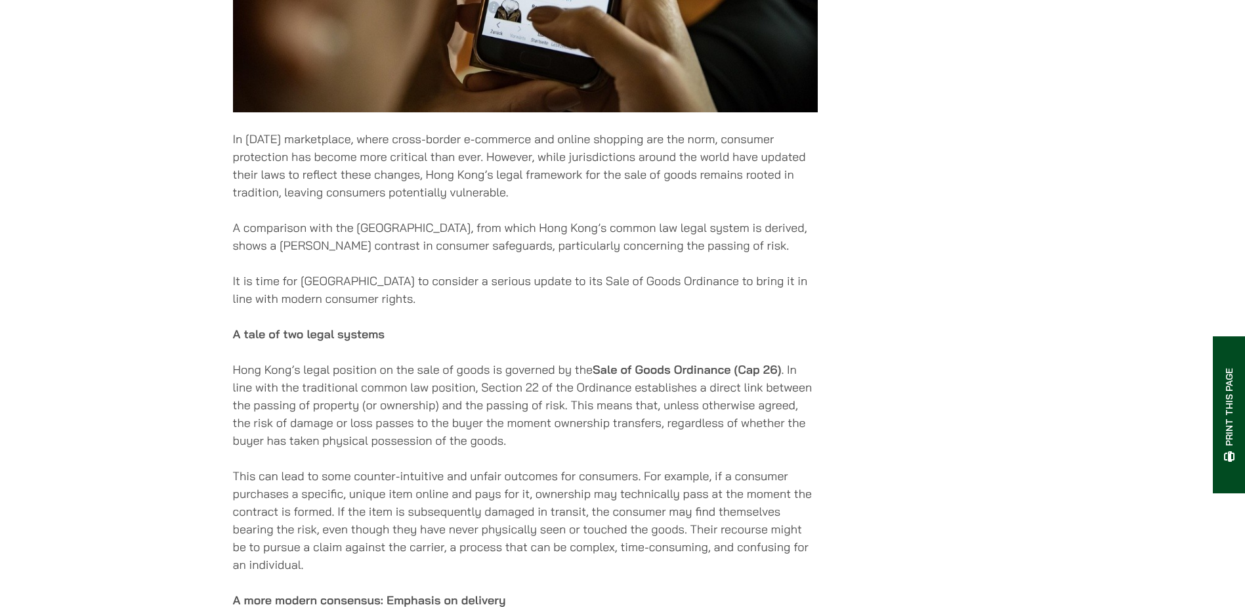
copy h1 "Modernising the Sale of Goods: How UK and Mainland China Models Address Deliver…"
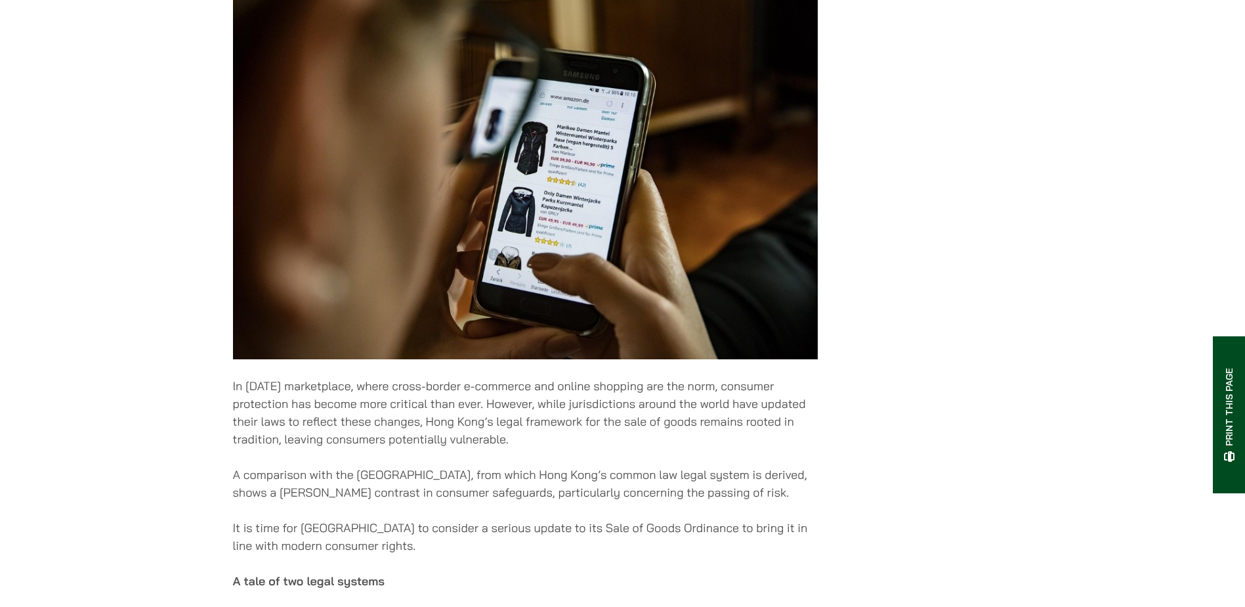
scroll to position [399, 0]
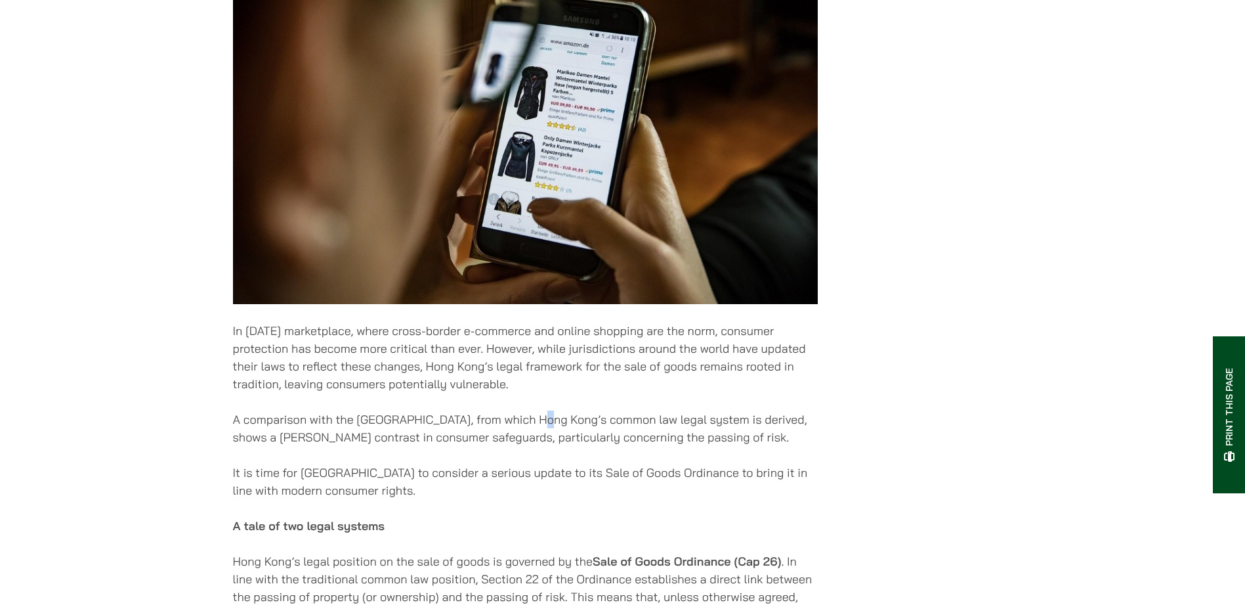
click at [558, 387] on p "In today’s marketplace, where cross-border e-commerce and online shopping are t…" at bounding box center [525, 357] width 585 height 71
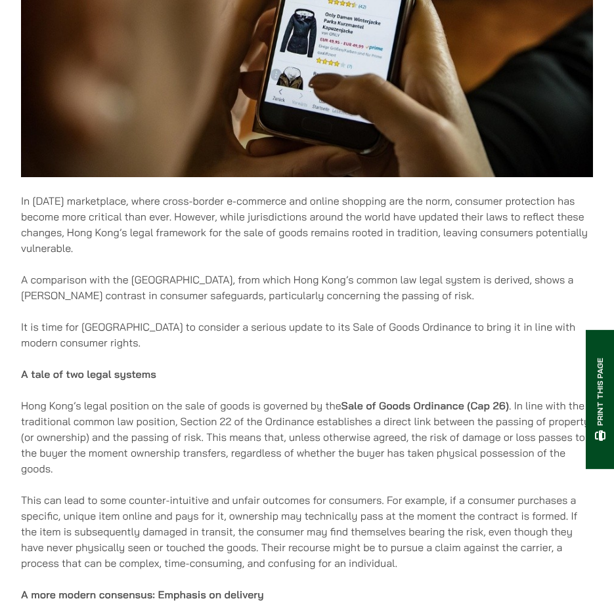
drag, startPoint x: 168, startPoint y: 202, endPoint x: 414, endPoint y: 200, distance: 246.2
click at [414, 200] on p "In today’s marketplace, where cross-border e-commerce and online shopping are t…" at bounding box center [307, 224] width 572 height 63
drag, startPoint x: 414, startPoint y: 200, endPoint x: 352, endPoint y: 434, distance: 241.9
click at [352, 433] on p "Hong Kong’s legal position on the sale of goods is governed by the Sale of Good…" at bounding box center [307, 437] width 572 height 79
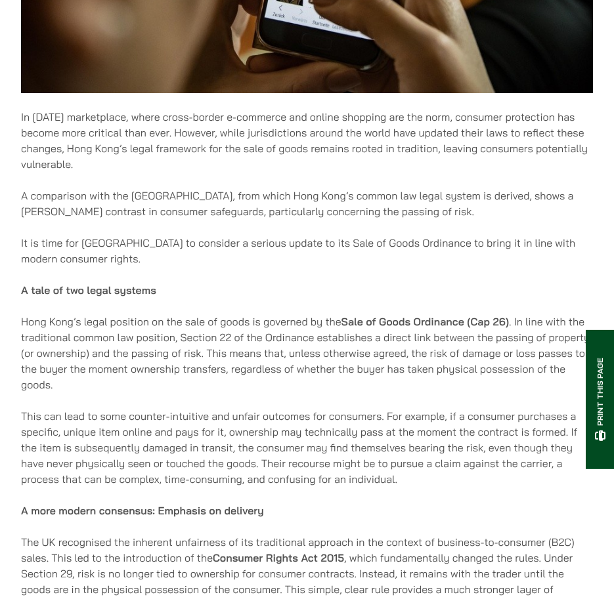
scroll to position [465, 0]
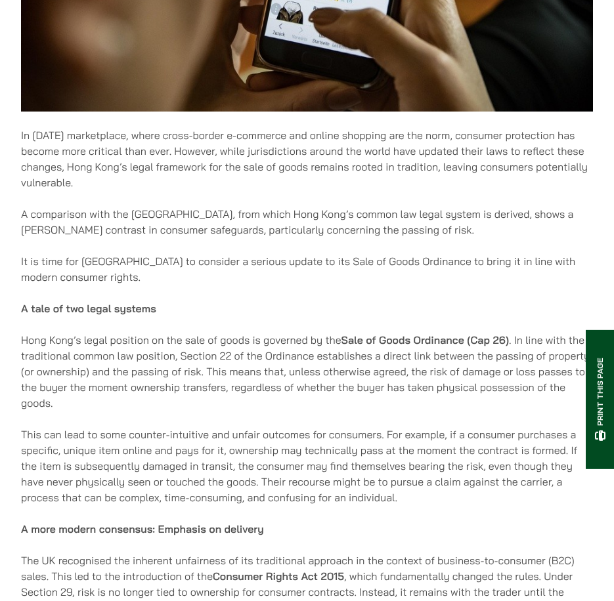
click at [261, 175] on p "In today’s marketplace, where cross-border e-commerce and online shopping are t…" at bounding box center [307, 158] width 572 height 63
click at [240, 176] on p "In today’s marketplace, where cross-border e-commerce and online shopping are t…" at bounding box center [307, 158] width 572 height 63
click at [234, 142] on p "In today’s marketplace, where cross-border e-commerce and online shopping are t…" at bounding box center [307, 158] width 572 height 63
click at [233, 137] on p "In today’s marketplace, where cross-border e-commerce and online shopping are t…" at bounding box center [307, 158] width 572 height 63
drag, startPoint x: 232, startPoint y: 135, endPoint x: 379, endPoint y: 137, distance: 147.7
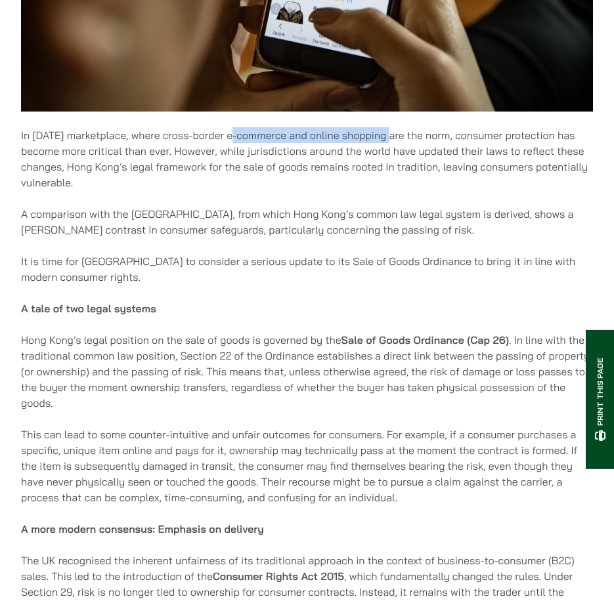
click at [379, 137] on p "In today’s marketplace, where cross-border e-commerce and online shopping are t…" at bounding box center [307, 158] width 572 height 63
click at [385, 203] on div "30/09/2025 In today’s marketplace, where cross-border e-commerce and online sho…" at bounding box center [307, 595] width 572 height 1774
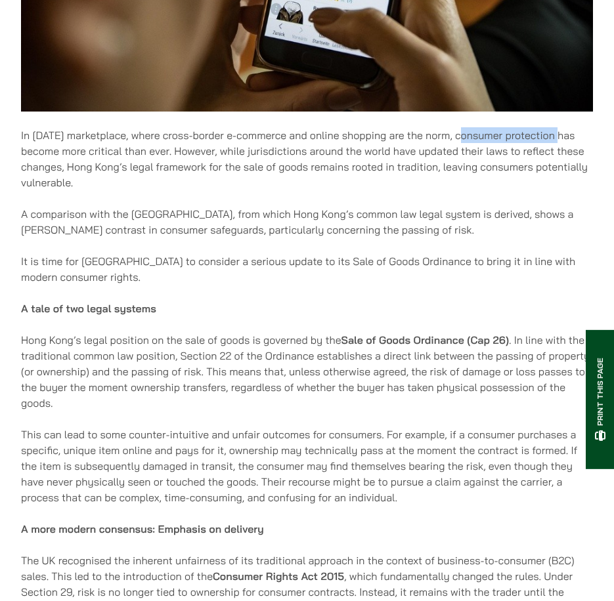
drag, startPoint x: 458, startPoint y: 135, endPoint x: 559, endPoint y: 135, distance: 101.1
click at [559, 135] on p "In today’s marketplace, where cross-border e-commerce and online shopping are t…" at bounding box center [307, 158] width 572 height 63
copy p "consumer protection"
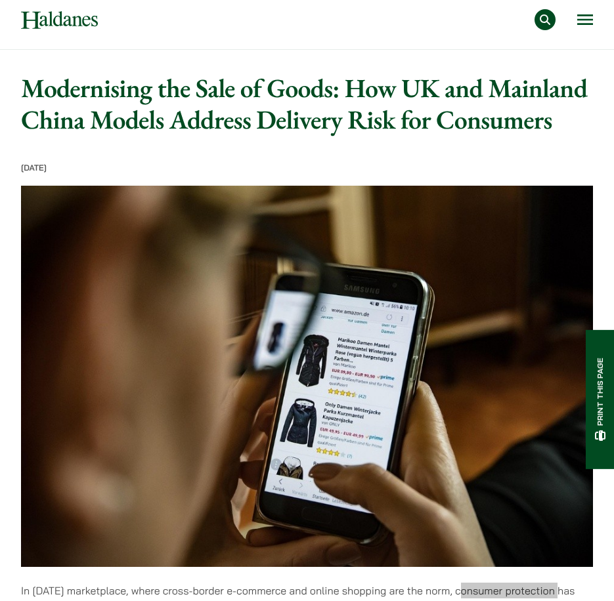
scroll to position [0, 0]
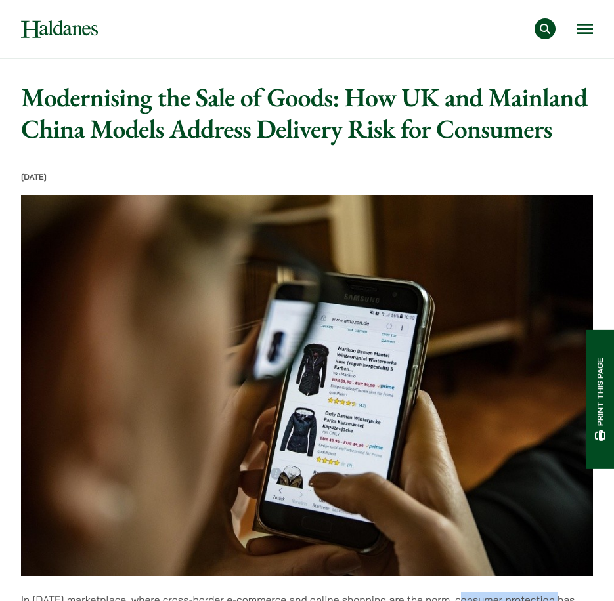
click at [32, 30] on img at bounding box center [59, 29] width 77 height 18
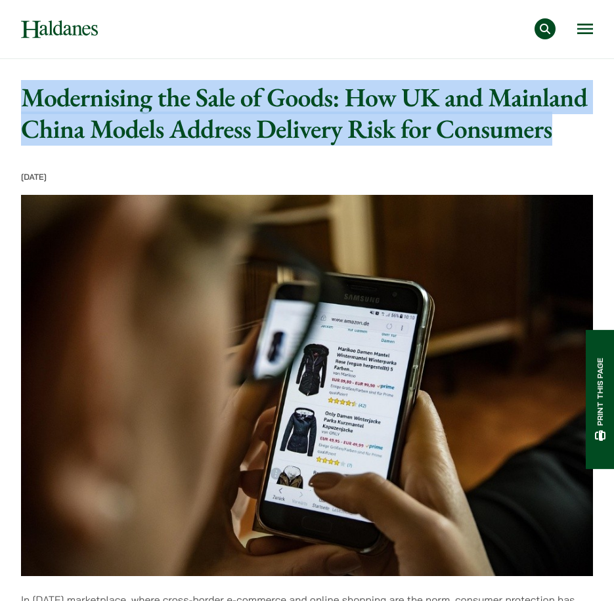
drag, startPoint x: 562, startPoint y: 125, endPoint x: 12, endPoint y: 79, distance: 551.4
drag, startPoint x: 12, startPoint y: 79, endPoint x: 352, endPoint y: 110, distance: 340.7
click at [352, 110] on h1 "Modernising the Sale of Goods: How UK and Mainland China Models Address Deliver…" at bounding box center [307, 112] width 572 height 63
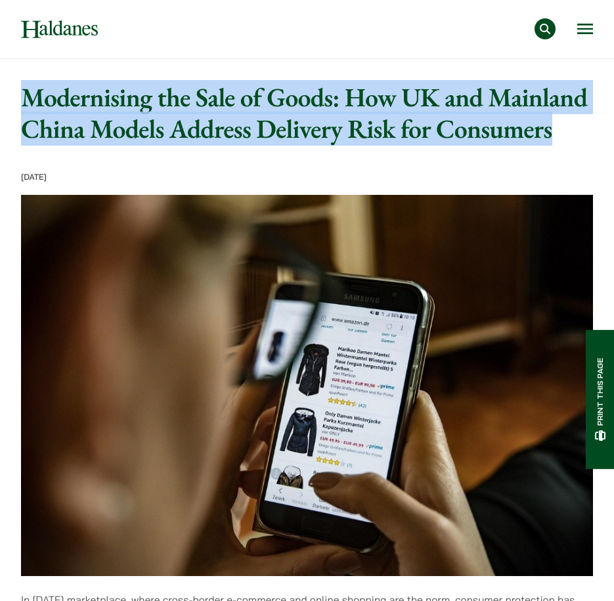
drag, startPoint x: 571, startPoint y: 133, endPoint x: 25, endPoint y: 96, distance: 547.3
click at [25, 96] on h1 "Modernising the Sale of Goods: How UK and Mainland China Models Address Deliver…" at bounding box center [307, 112] width 572 height 63
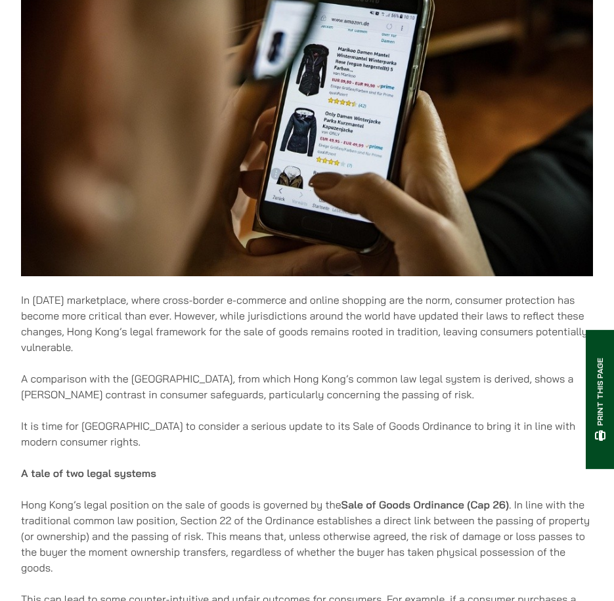
scroll to position [394, 0]
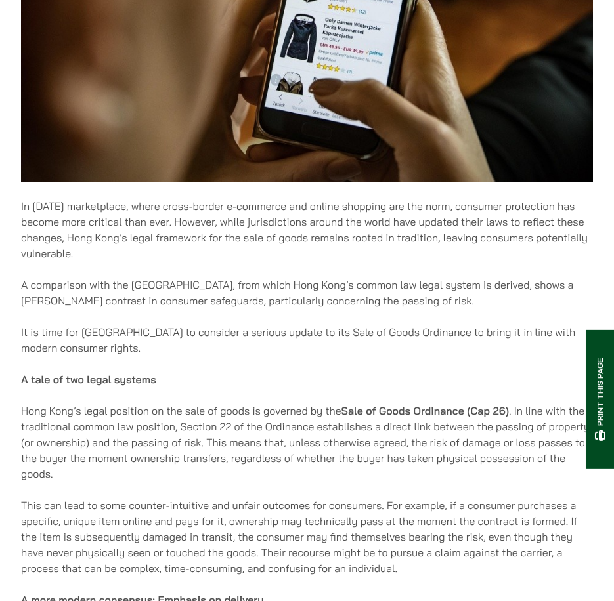
click at [324, 374] on p "A tale of two legal systems" at bounding box center [307, 380] width 572 height 16
